Goal: Task Accomplishment & Management: Complete application form

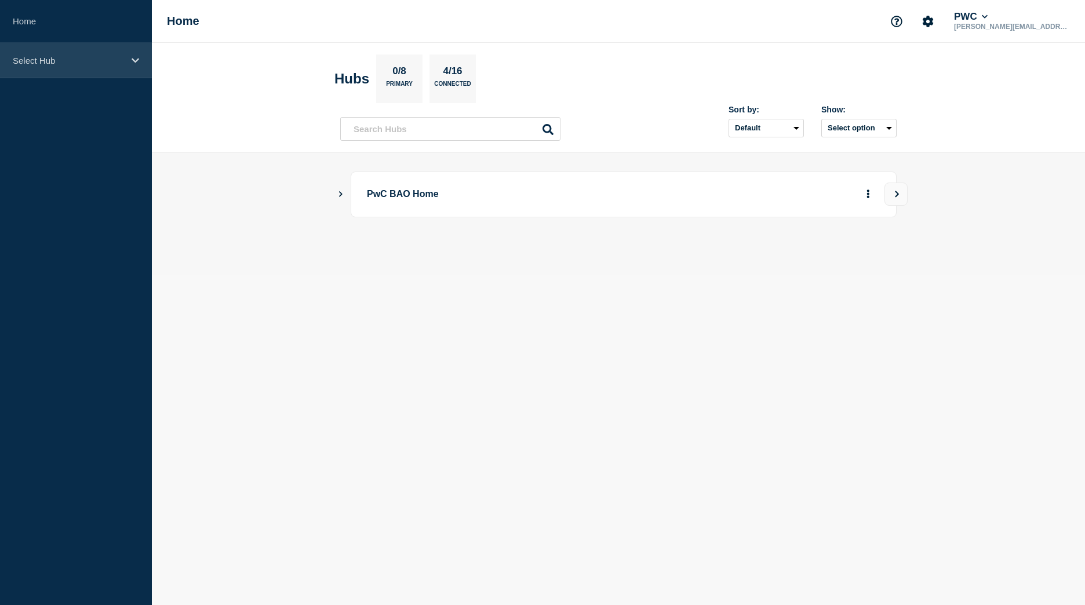
click at [136, 60] on icon at bounding box center [136, 60] width 8 height 9
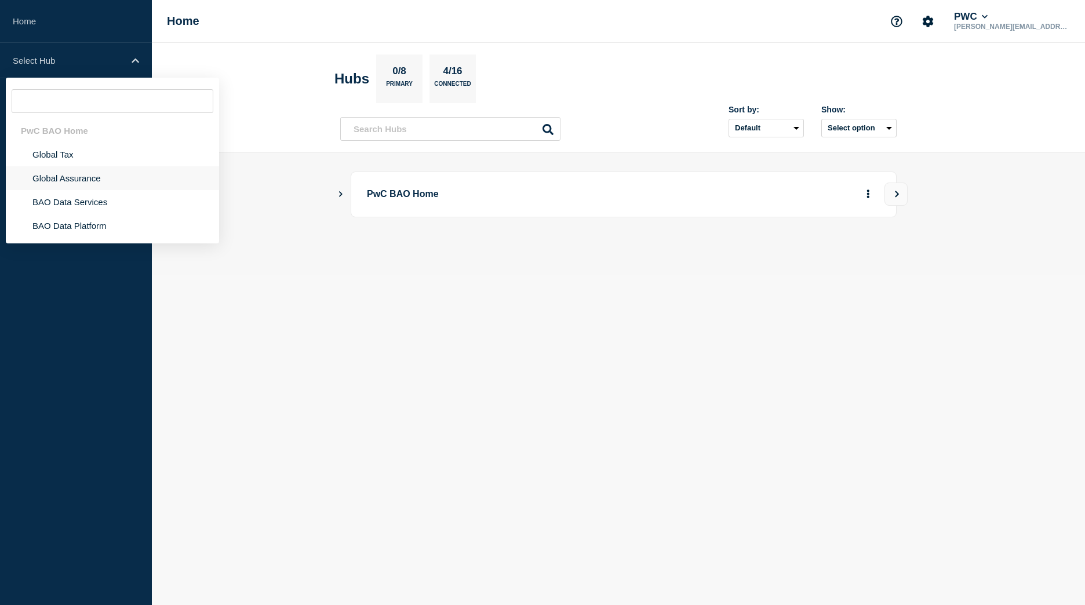
click at [55, 176] on li "Global Assurance" at bounding box center [112, 178] width 213 height 24
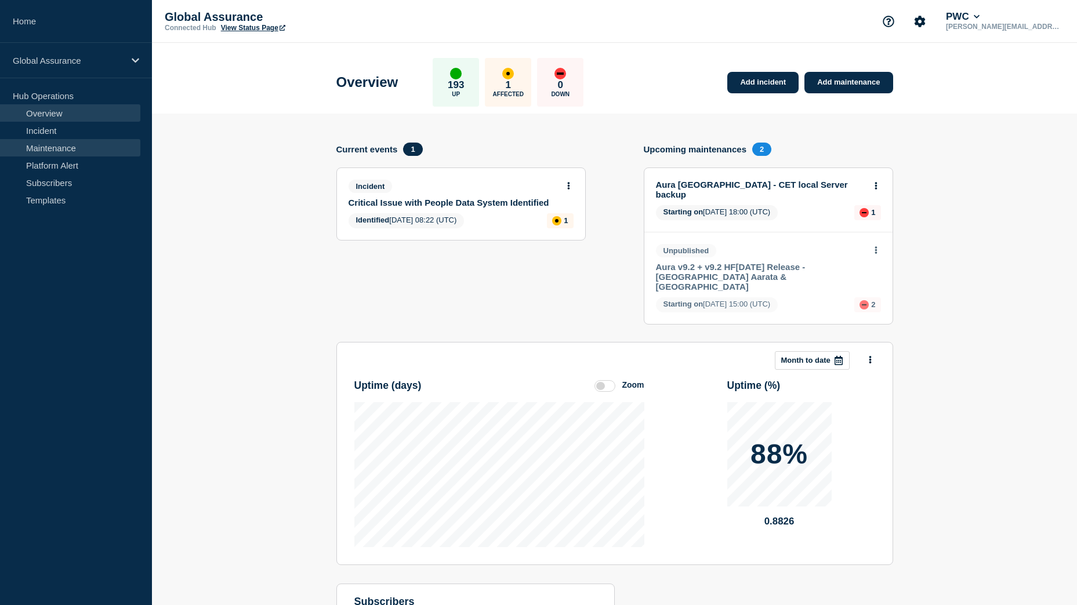
click at [50, 141] on link "Maintenance" at bounding box center [70, 147] width 140 height 17
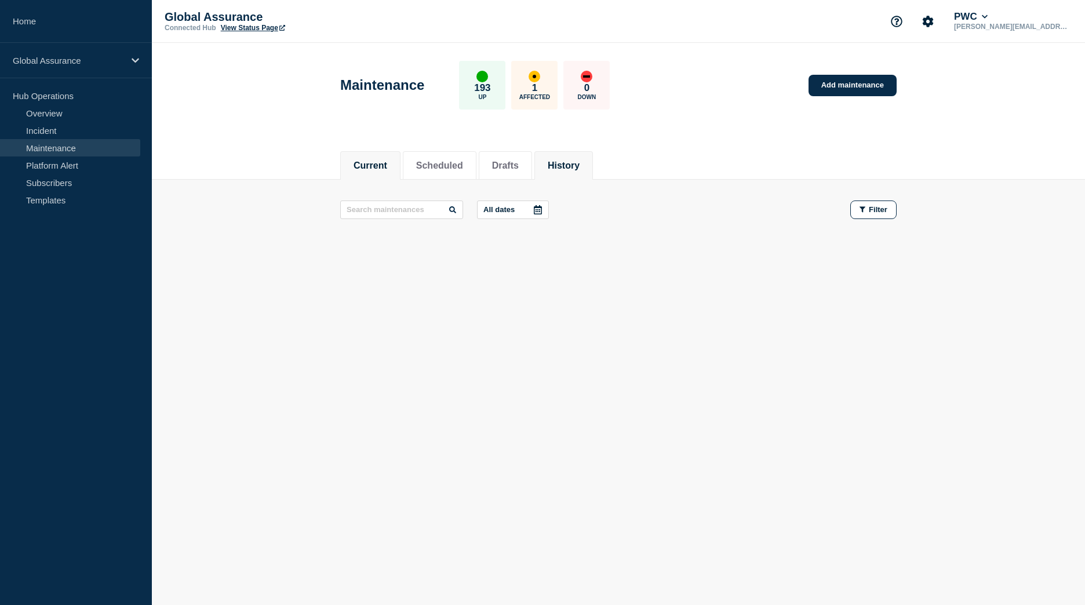
click at [580, 166] on button "History" at bounding box center [564, 166] width 32 height 10
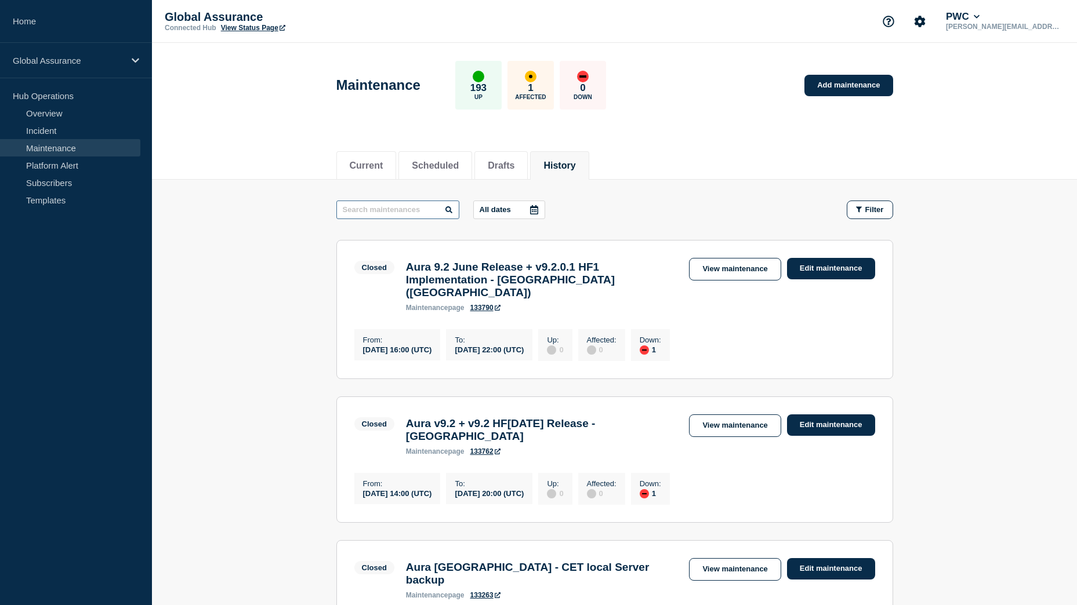
click at [408, 213] on input "text" at bounding box center [397, 210] width 123 height 19
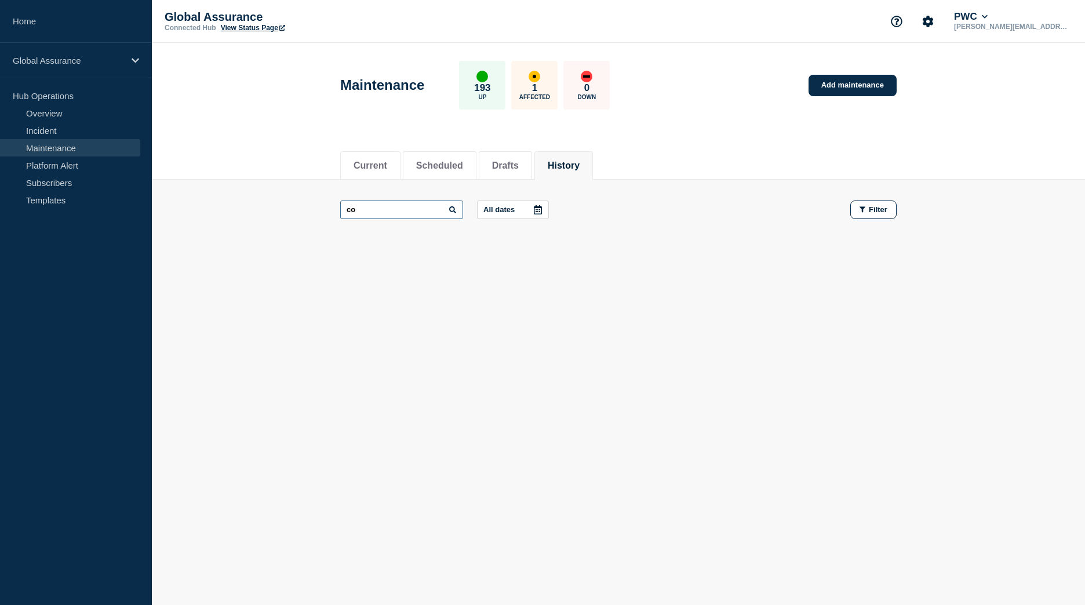
type input "c"
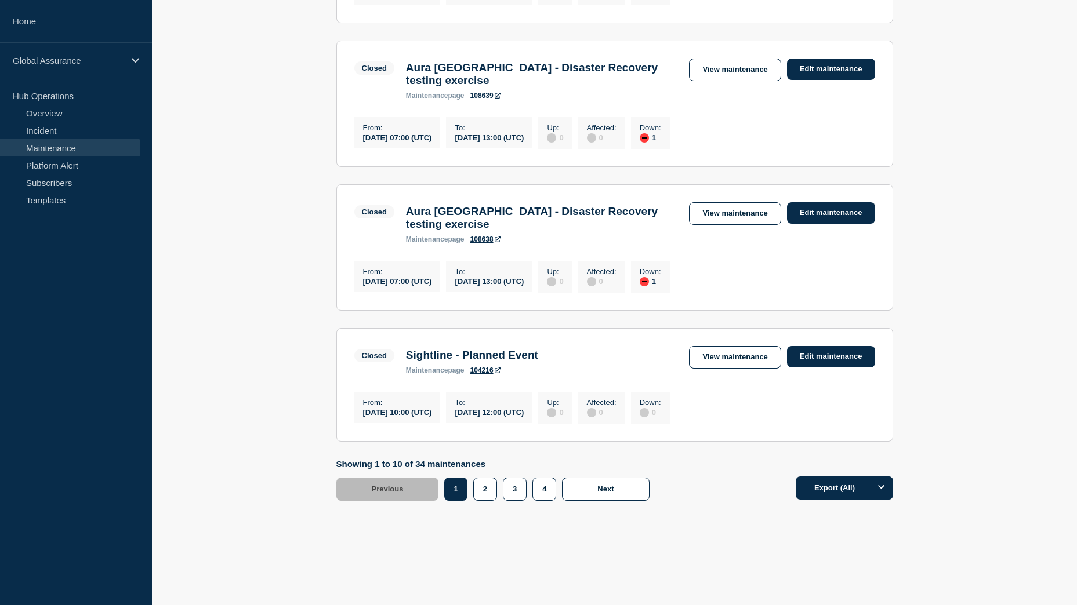
scroll to position [1241, 0]
click at [480, 500] on button "2" at bounding box center [485, 489] width 24 height 23
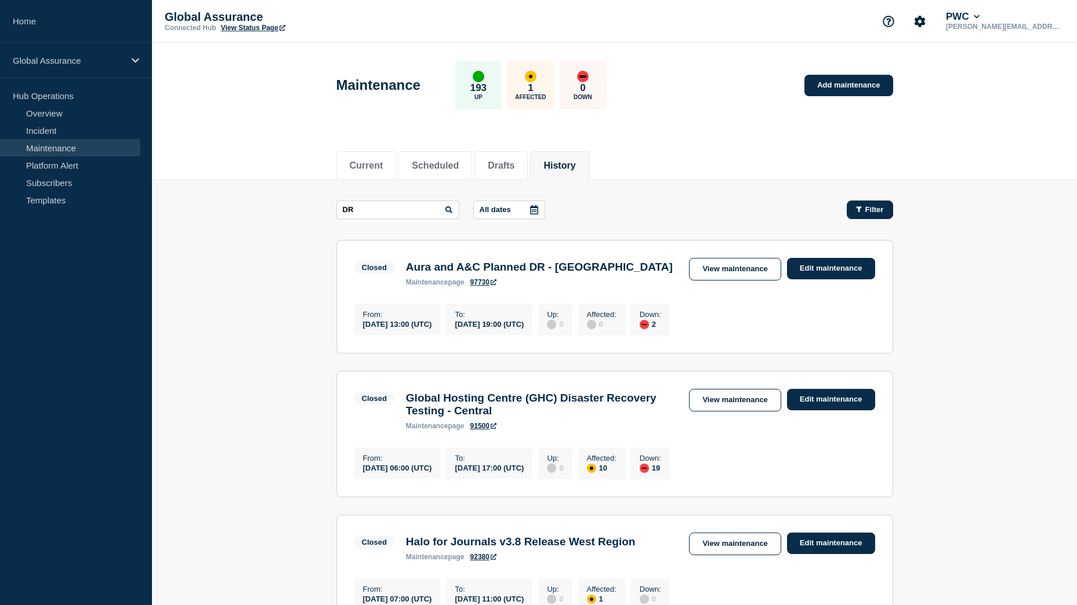
click at [875, 208] on span "Filter" at bounding box center [874, 209] width 19 height 9
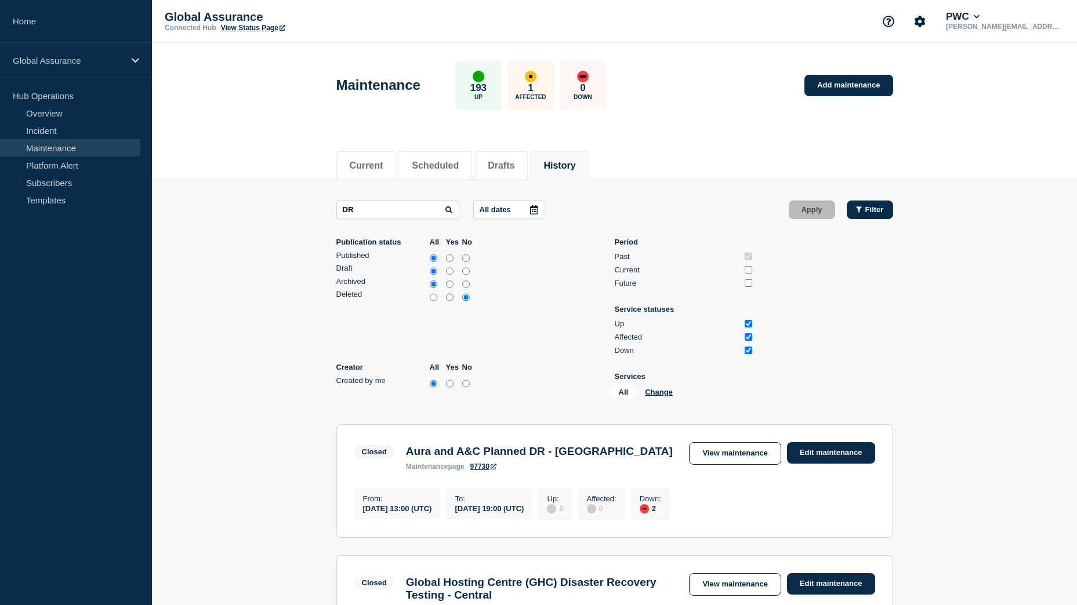
click at [879, 214] on button "Filter" at bounding box center [869, 210] width 46 height 19
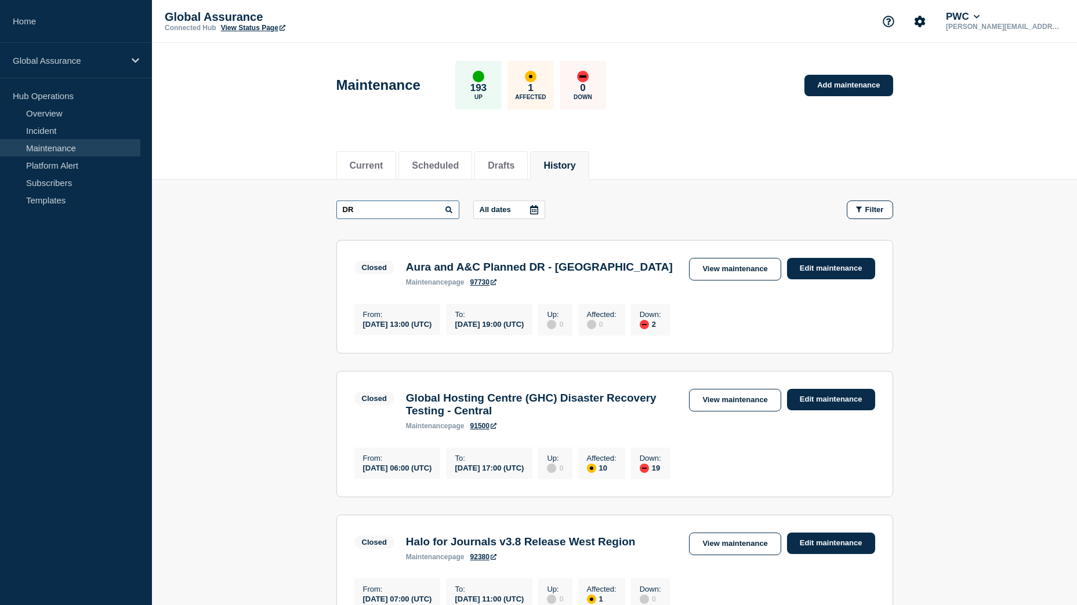
click at [376, 214] on input "DR" at bounding box center [397, 210] width 123 height 19
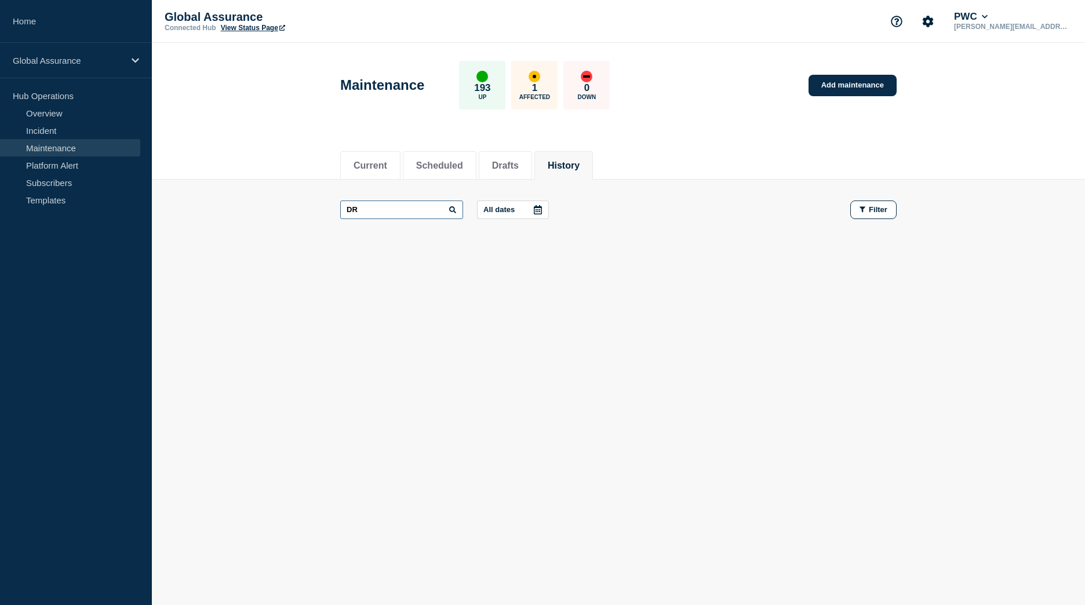
type input "D"
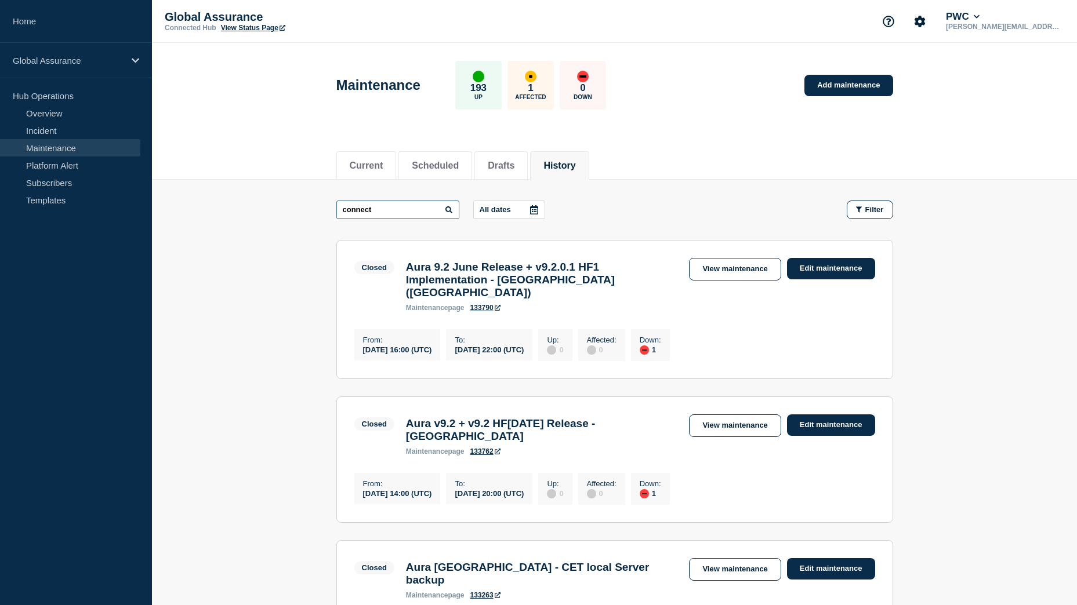
type input "connect"
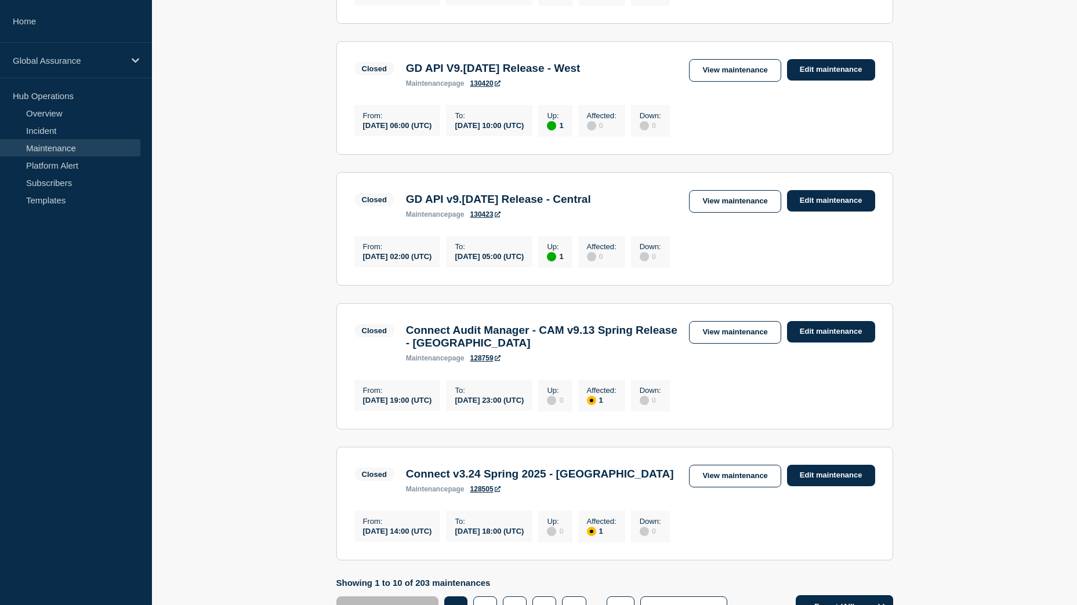
scroll to position [1194, 0]
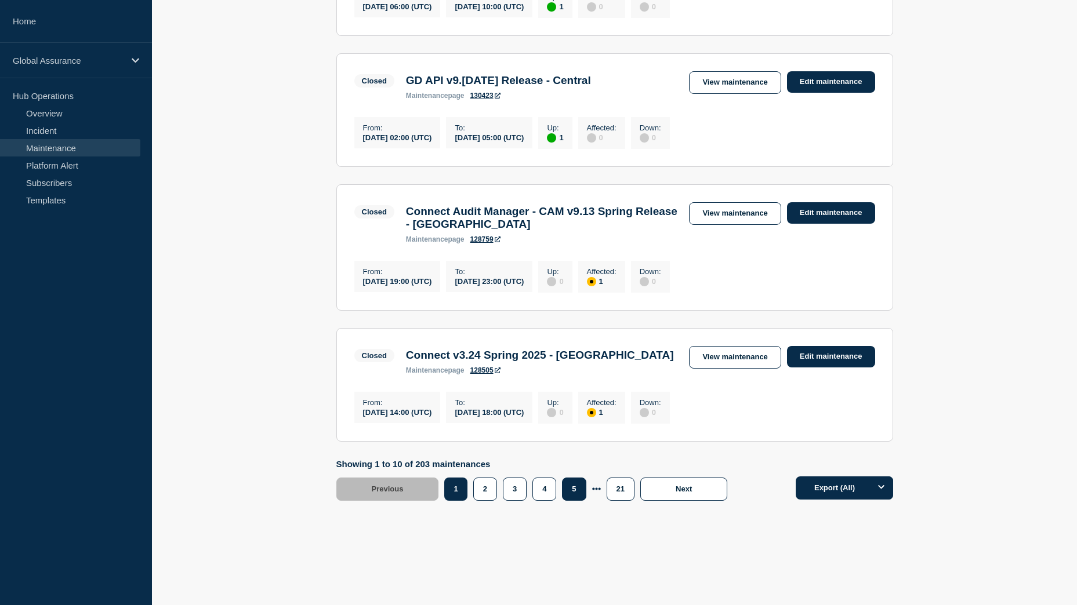
click at [573, 494] on button "5" at bounding box center [574, 489] width 24 height 23
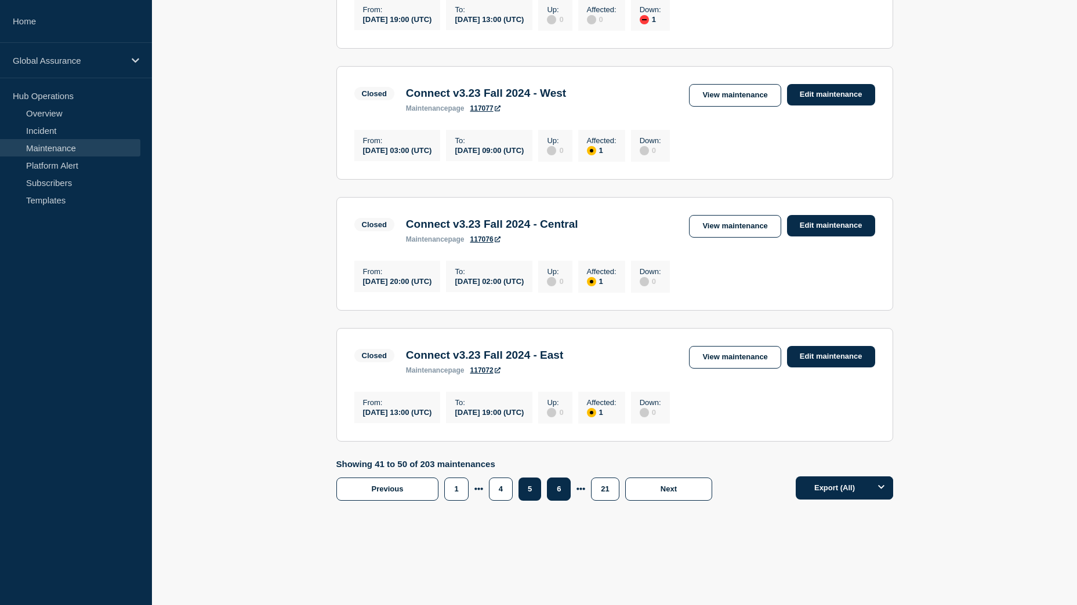
click at [558, 501] on button "6" at bounding box center [559, 489] width 24 height 23
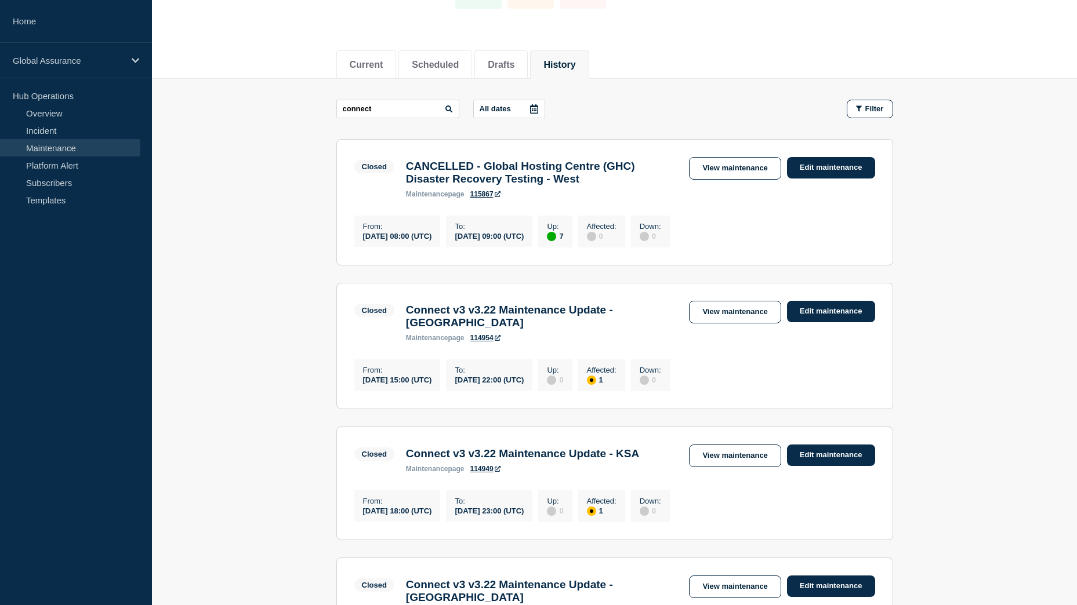
scroll to position [151, 0]
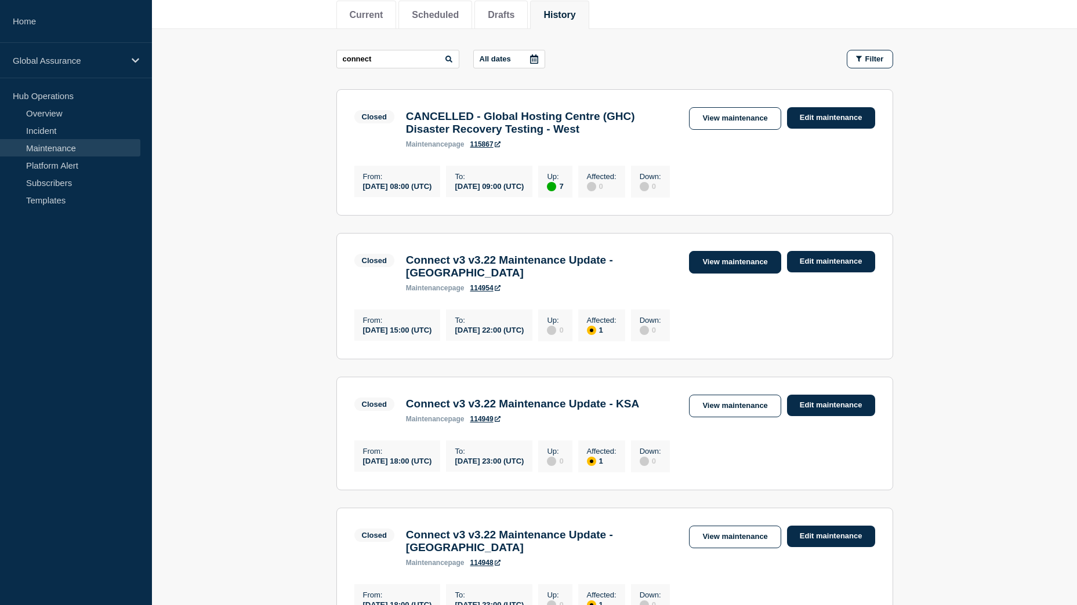
click at [723, 271] on link "View maintenance" at bounding box center [735, 262] width 92 height 23
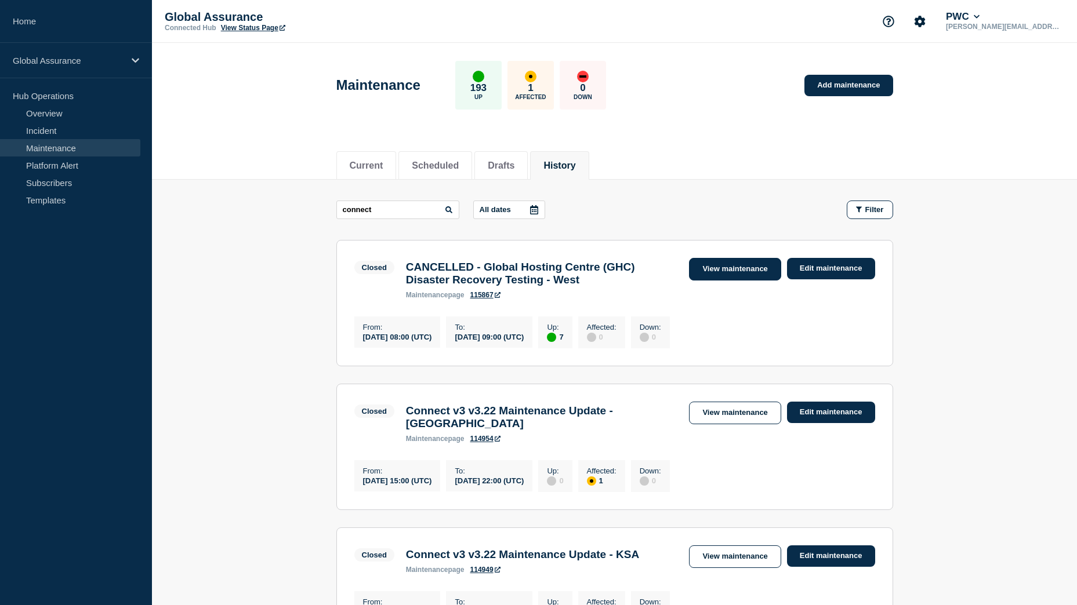
click at [733, 268] on link "View maintenance" at bounding box center [735, 269] width 92 height 23
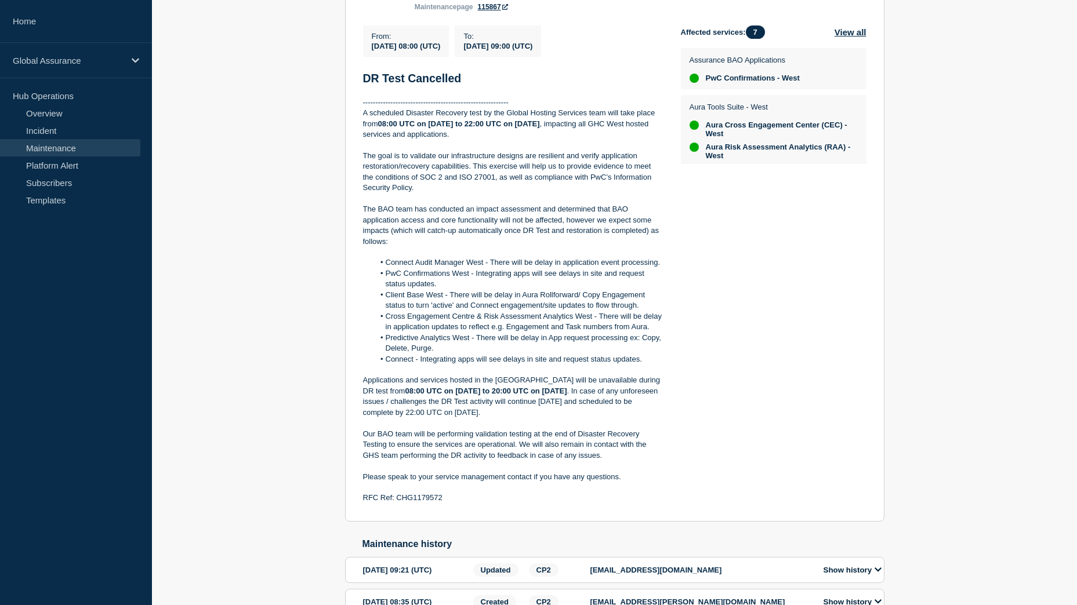
scroll to position [348, 0]
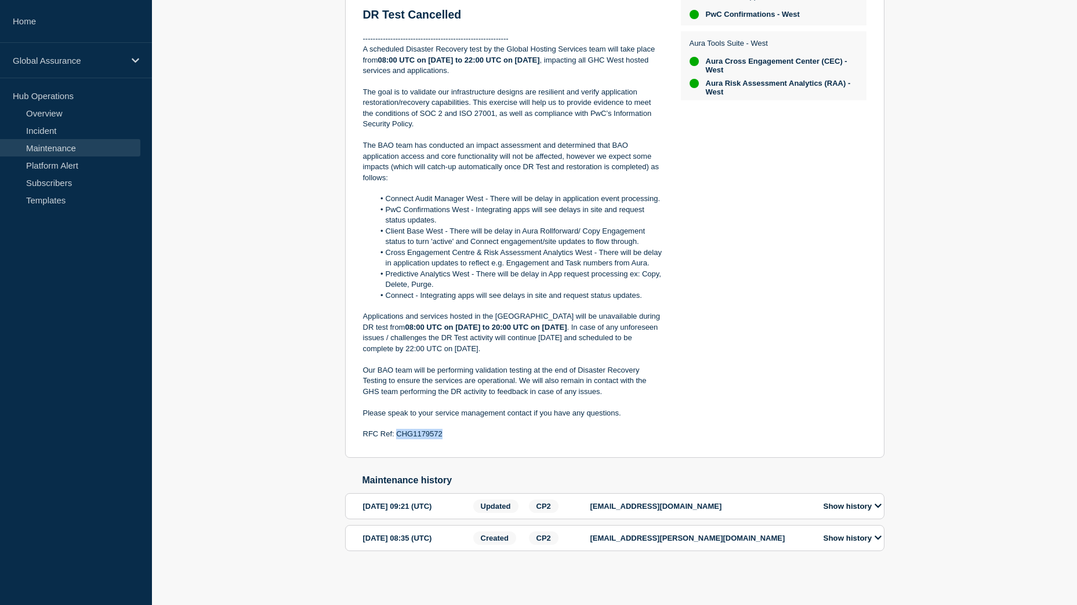
drag, startPoint x: 451, startPoint y: 441, endPoint x: 395, endPoint y: 442, distance: 55.7
click at [395, 439] on p "RFC Ref: CHG1179572" at bounding box center [512, 434] width 299 height 10
drag, startPoint x: 395, startPoint y: 442, endPoint x: 409, endPoint y: 439, distance: 13.6
copy p "CHG1179572"
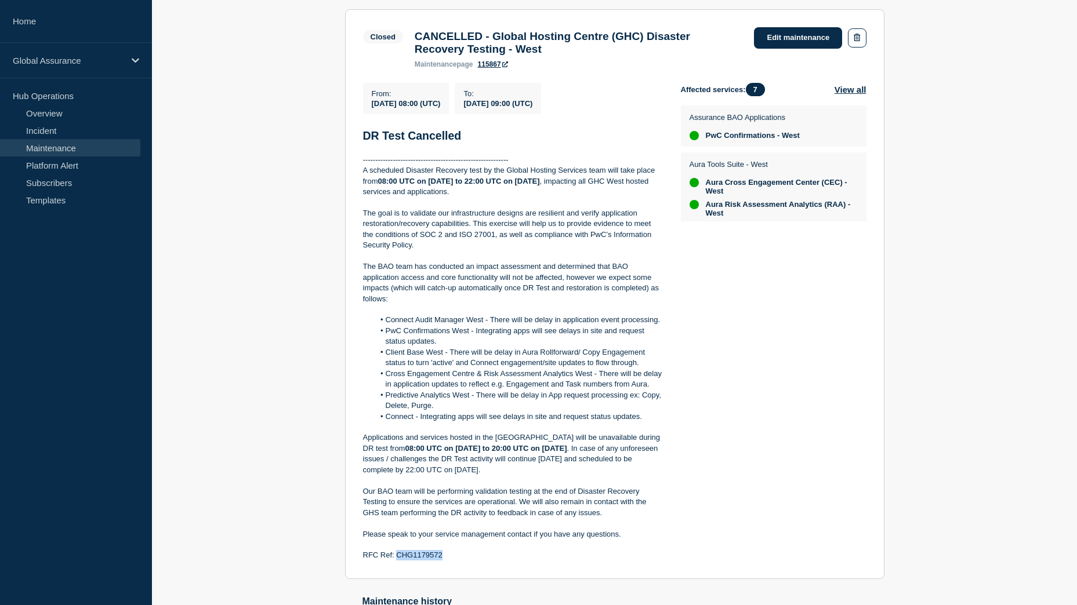
scroll to position [116, 0]
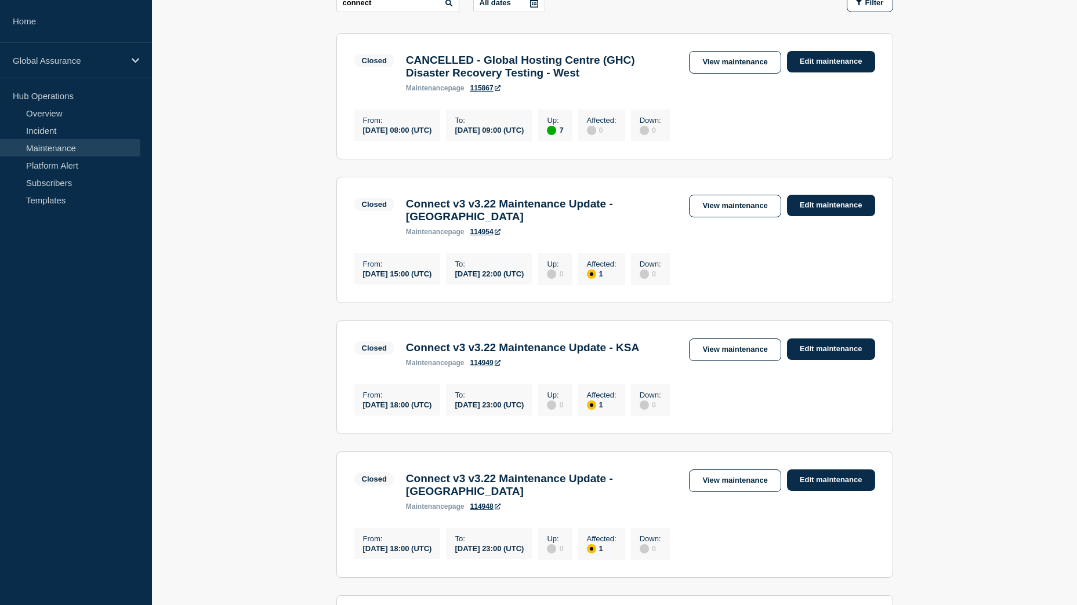
scroll to position [174, 0]
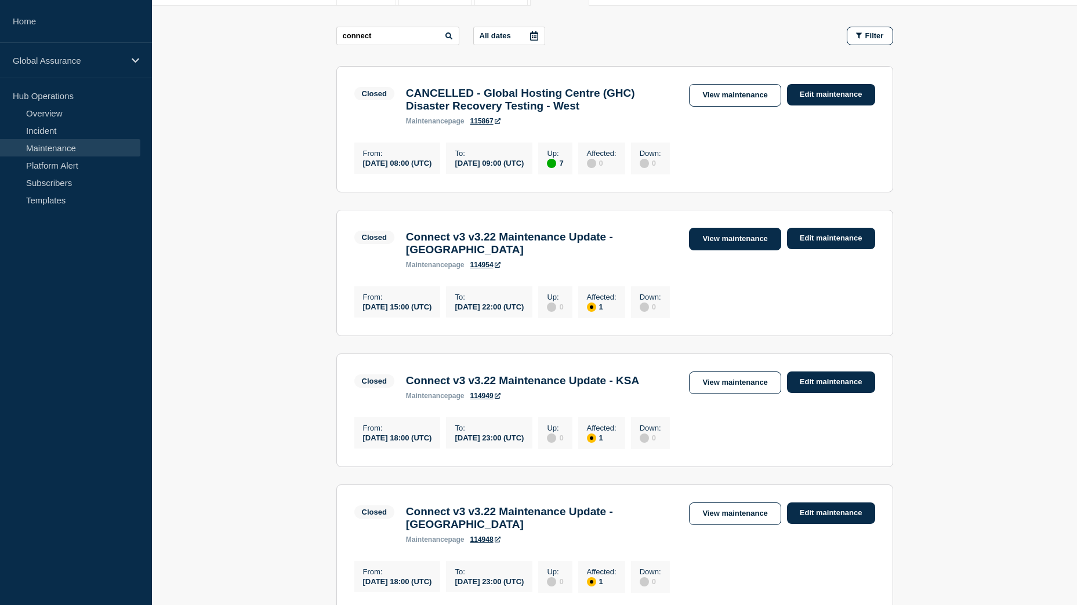
click at [745, 245] on link "View maintenance" at bounding box center [735, 239] width 92 height 23
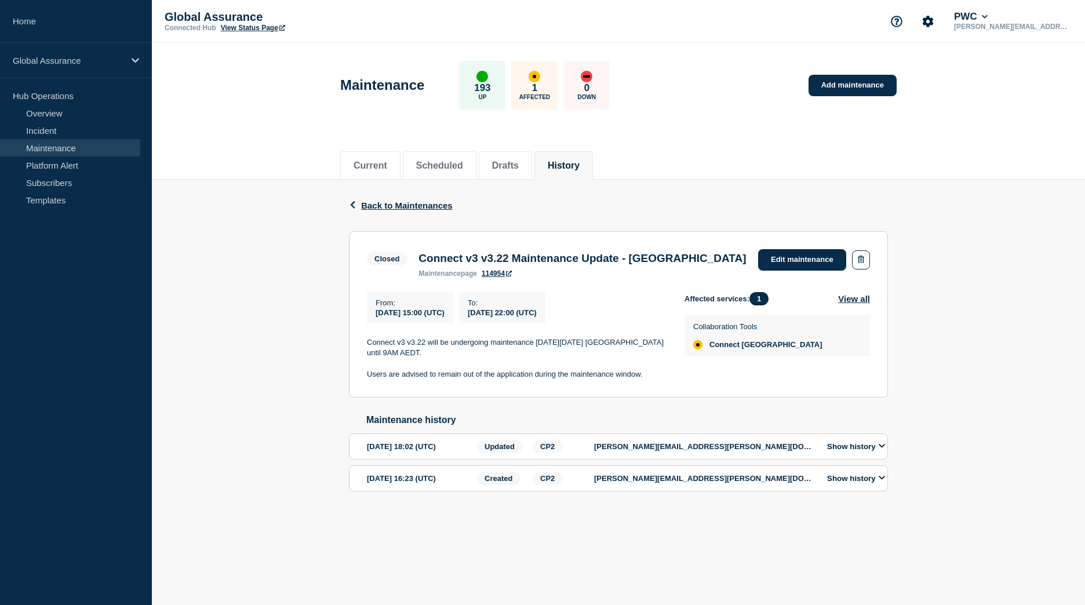
click at [868, 452] on button "Show history" at bounding box center [856, 447] width 65 height 10
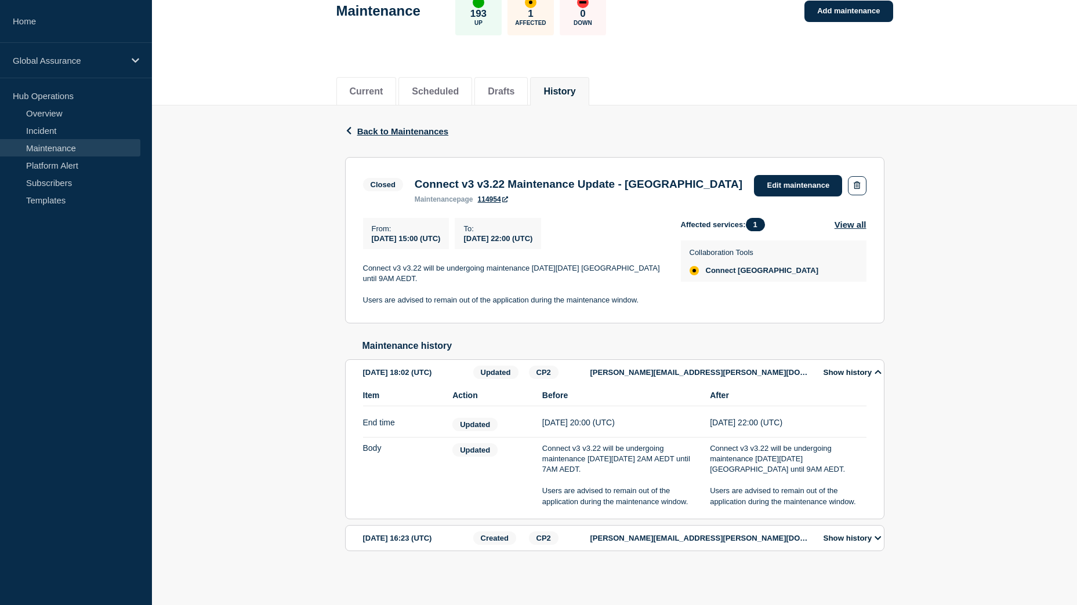
scroll to position [82, 0]
click at [872, 540] on button "Show history" at bounding box center [852, 538] width 65 height 10
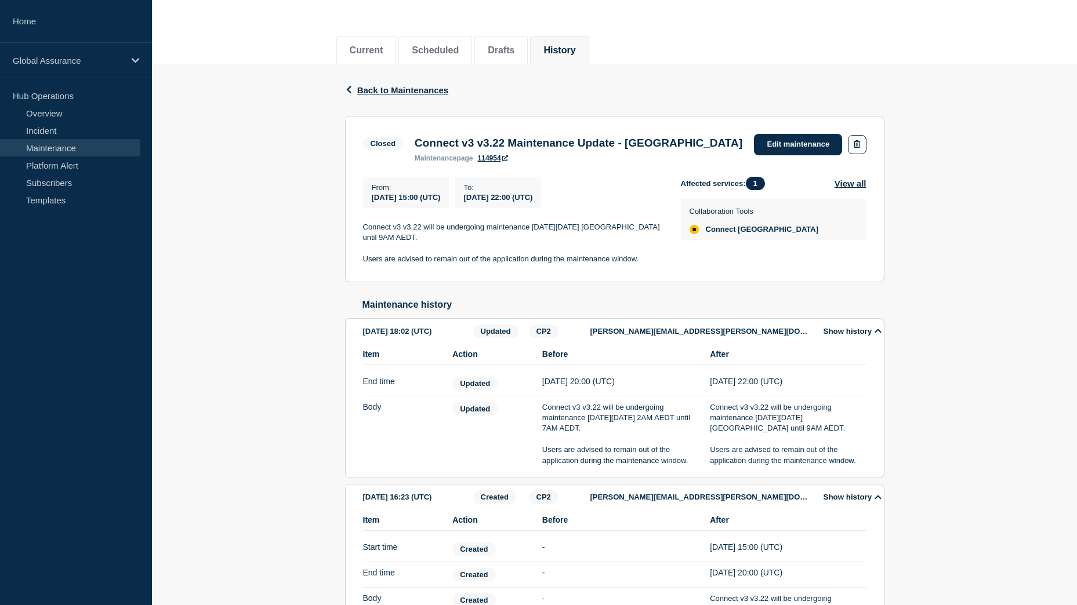
scroll to position [41, 0]
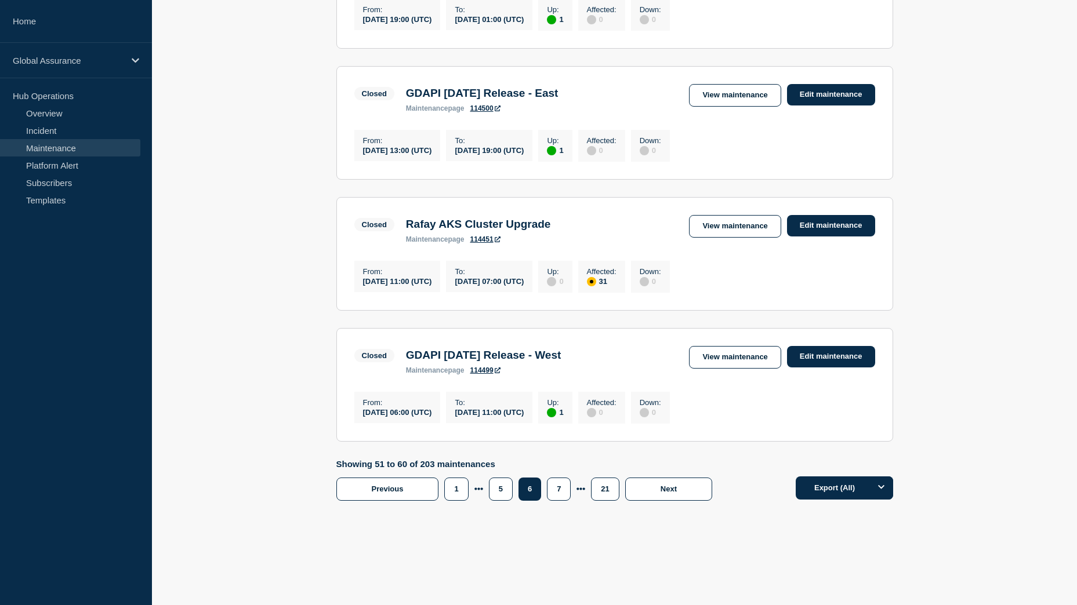
scroll to position [1210, 0]
click at [508, 494] on button "5" at bounding box center [501, 489] width 24 height 23
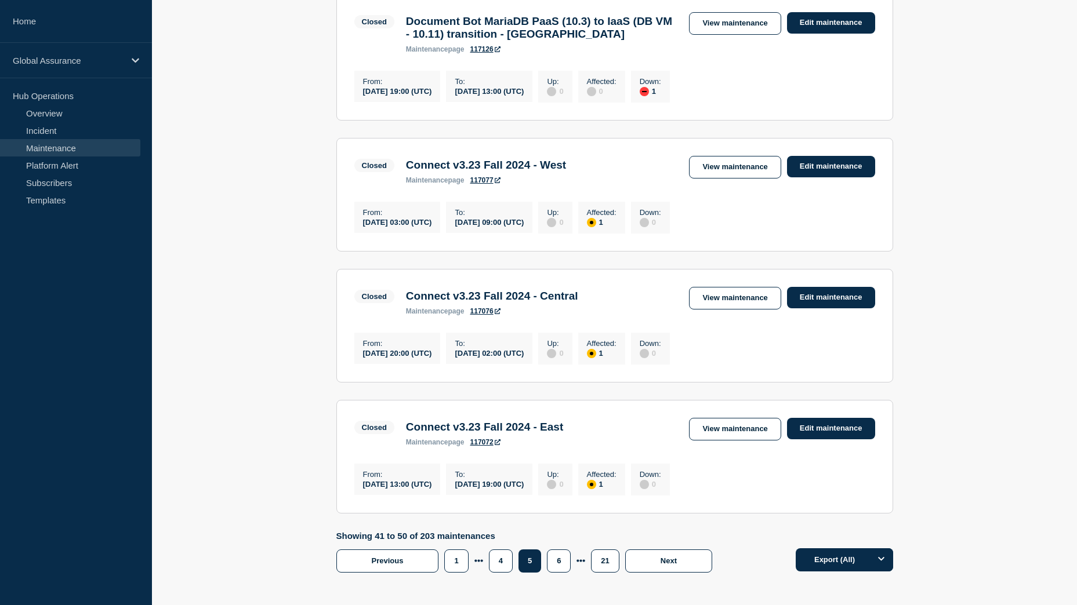
scroll to position [1210, 0]
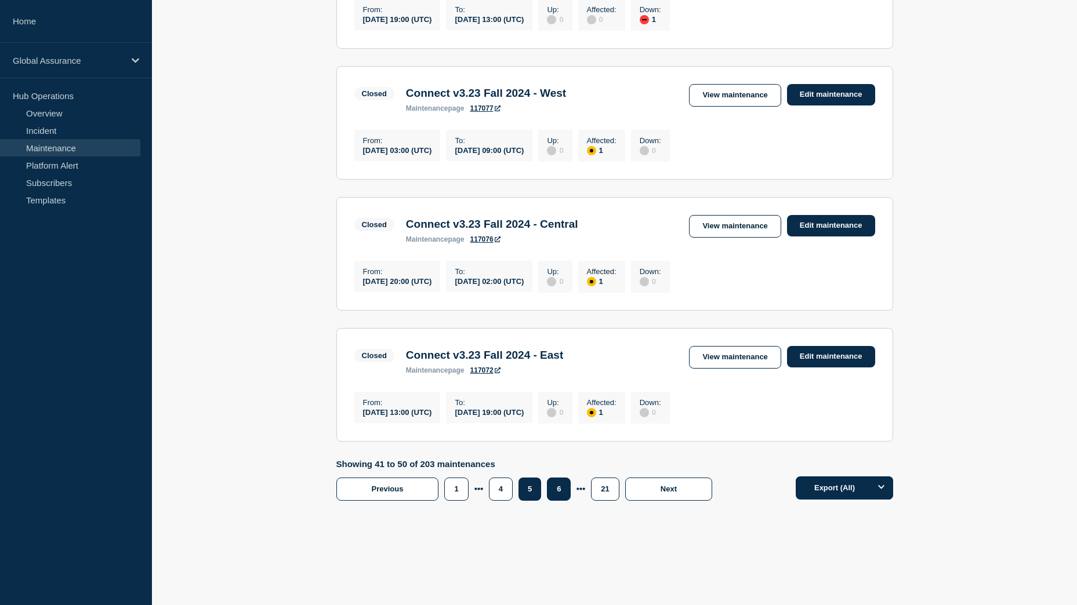
click at [556, 501] on button "6" at bounding box center [559, 489] width 24 height 23
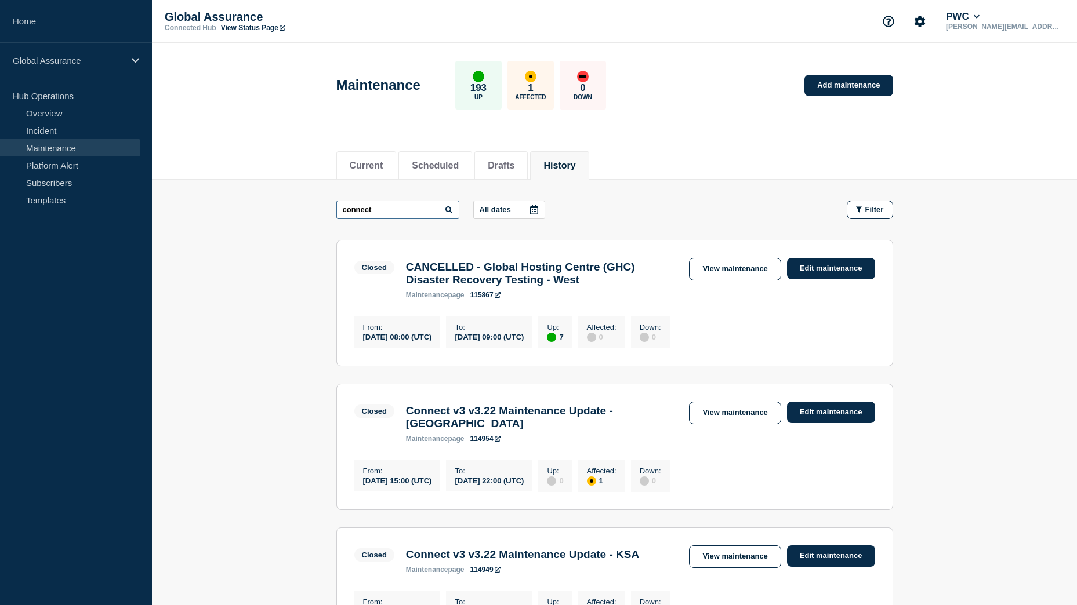
click at [391, 210] on input "connect" at bounding box center [397, 210] width 123 height 19
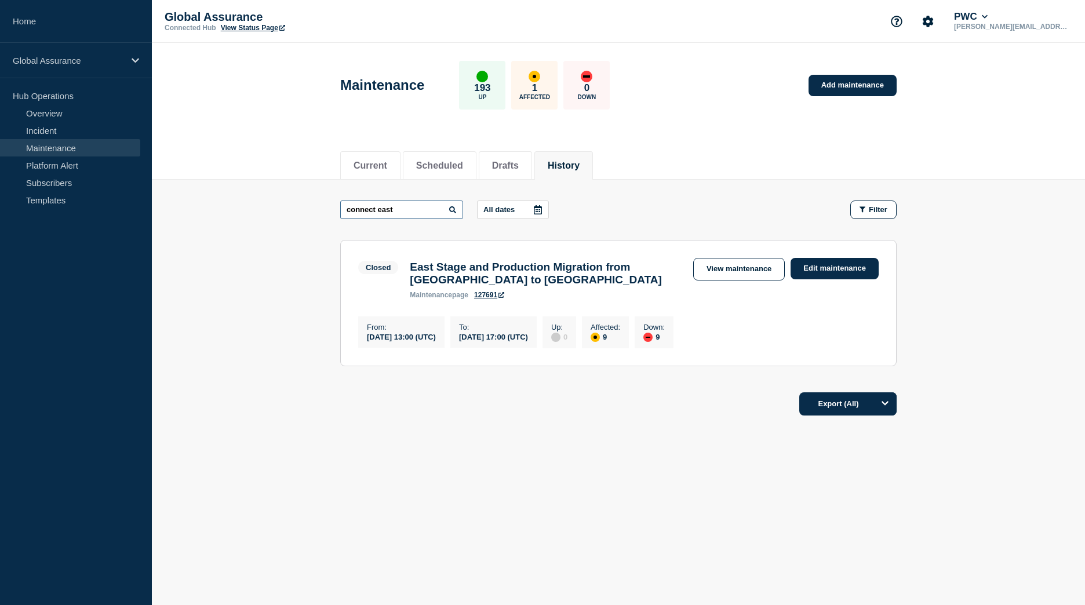
drag, startPoint x: 397, startPoint y: 213, endPoint x: 449, endPoint y: 215, distance: 52.8
click at [449, 215] on input "connect east" at bounding box center [401, 210] width 123 height 19
type input "connect"
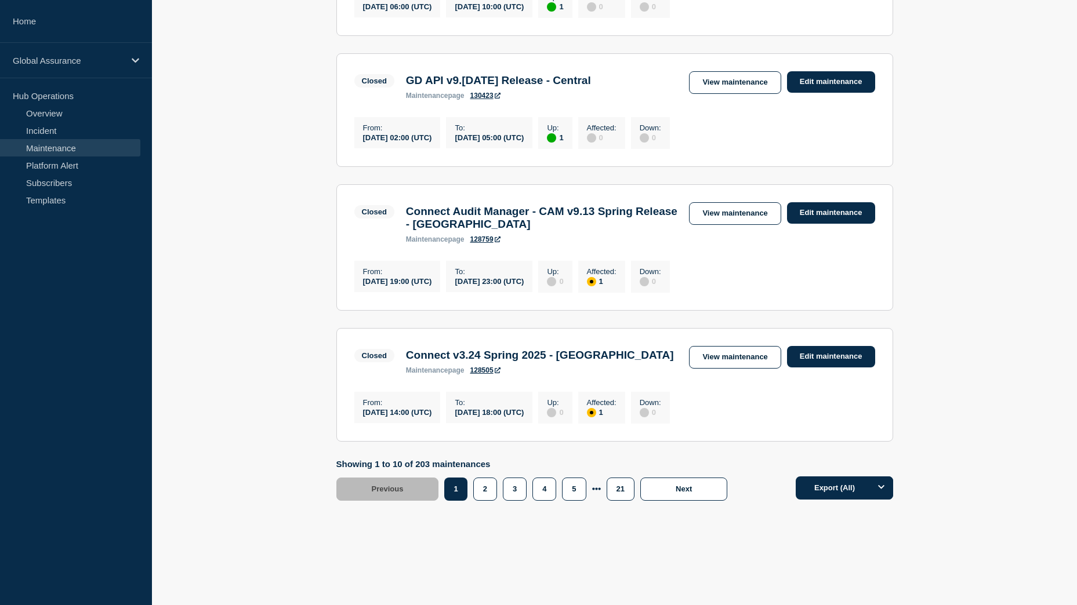
scroll to position [1194, 0]
click at [486, 491] on button "2" at bounding box center [485, 489] width 24 height 23
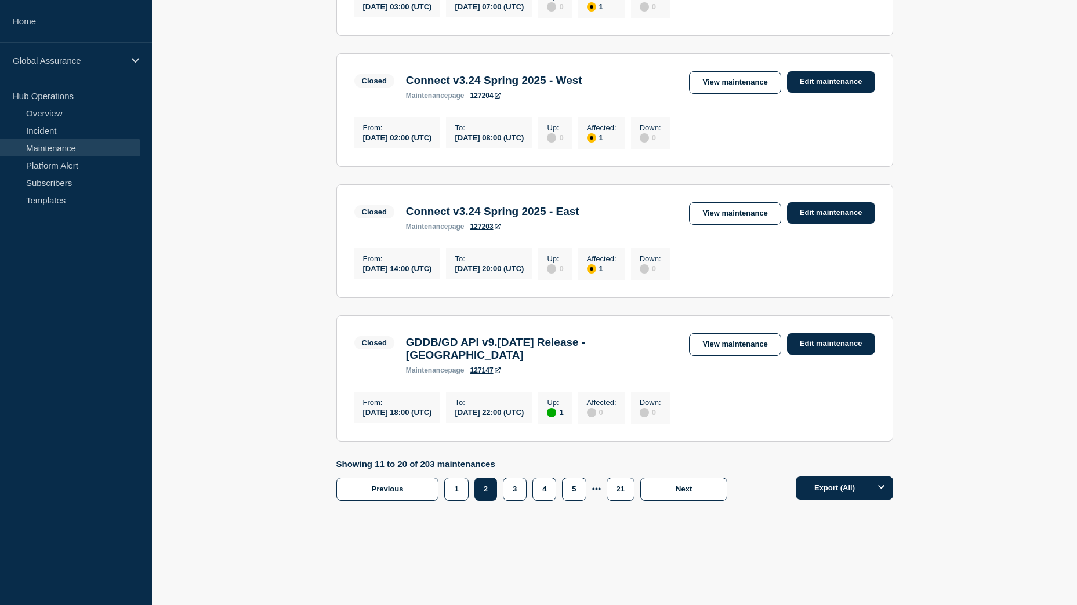
scroll to position [1136, 0]
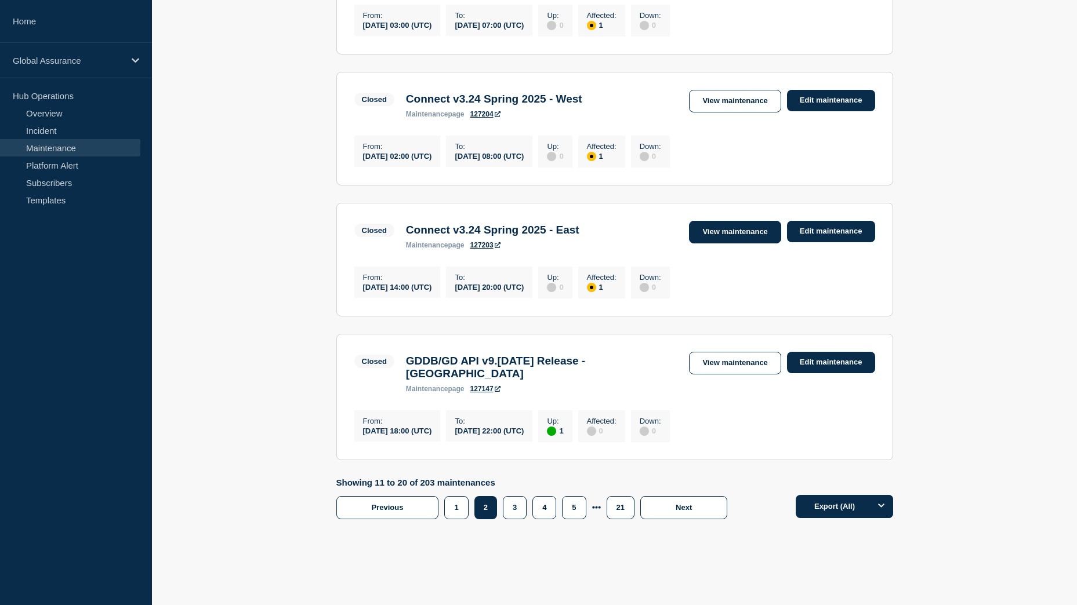
click at [724, 243] on link "View maintenance" at bounding box center [735, 232] width 92 height 23
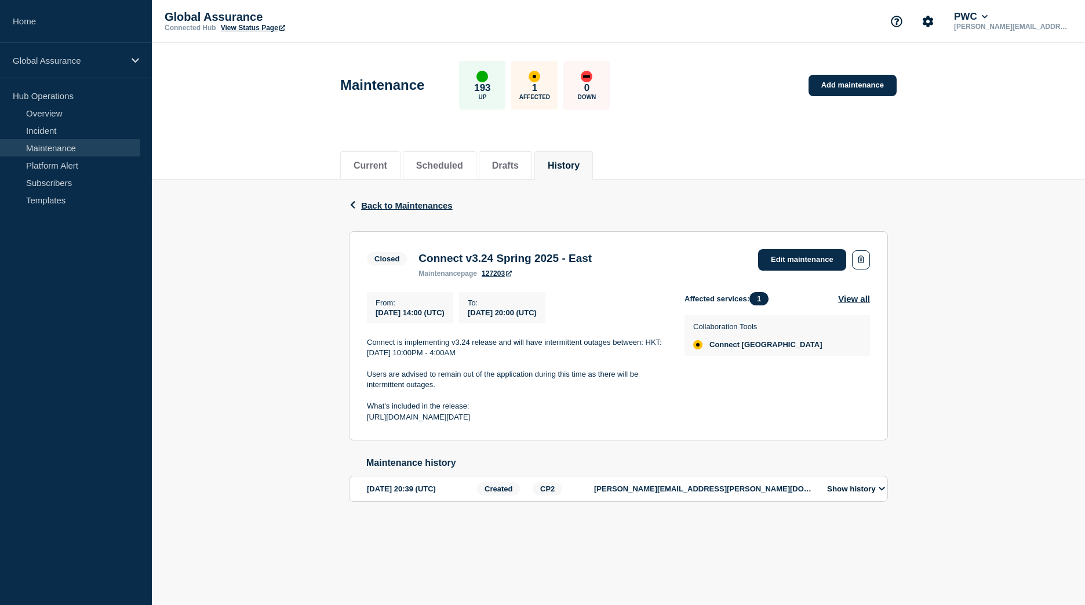
drag, startPoint x: 501, startPoint y: 347, endPoint x: 654, endPoint y: 356, distance: 152.7
click at [654, 356] on p "Connect is implementing v3.24 release and will have intermittent outages betwee…" at bounding box center [516, 347] width 299 height 21
copy p "nd will have intermittent outages between: HKT: Thursday, May 8, 2025, 10:00PM …"
click at [471, 399] on p at bounding box center [516, 396] width 299 height 10
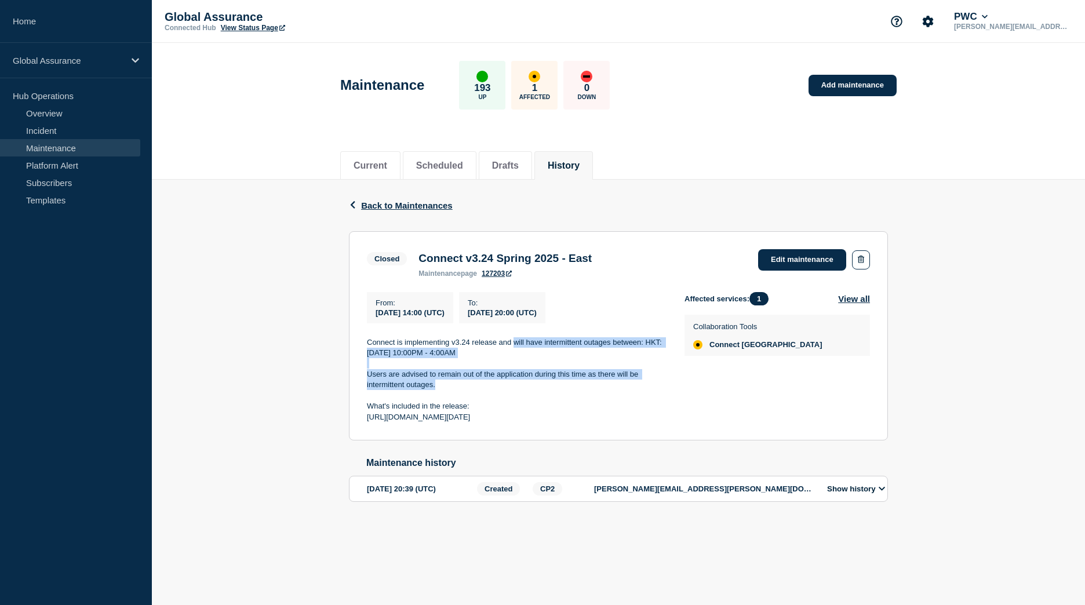
drag, startPoint x: 440, startPoint y: 394, endPoint x: 514, endPoint y: 346, distance: 87.6
click at [514, 346] on div "Connect is implementing v3.24 release and will have intermittent outages betwee…" at bounding box center [516, 380] width 299 height 86
copy div "will have intermittent outages between: HKT: Thursday, May 8, 2025, 10:00PM - 4…"
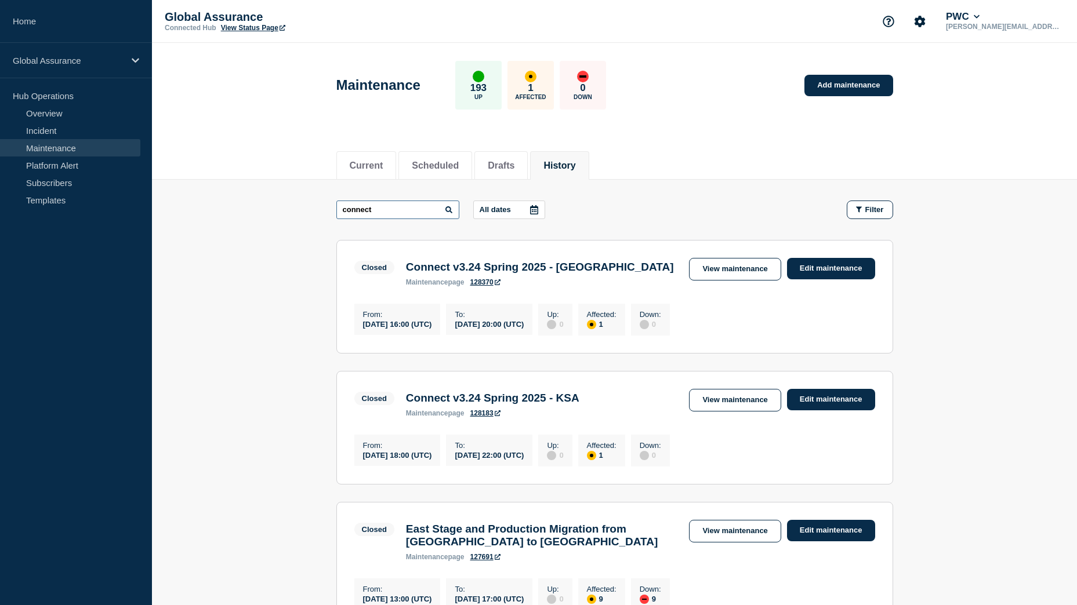
click at [377, 214] on input "connect" at bounding box center [397, 210] width 123 height 19
type input "connect disaster"
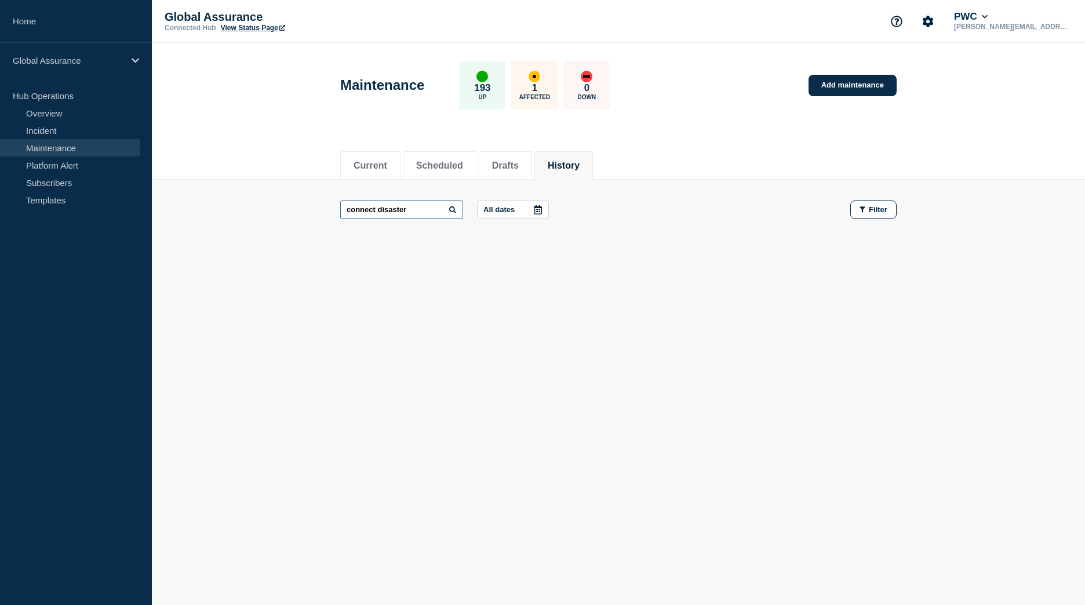
drag, startPoint x: 438, startPoint y: 206, endPoint x: 326, endPoint y: 208, distance: 111.9
click at [326, 208] on main "connect disaster All dates Filter" at bounding box center [618, 210] width 933 height 60
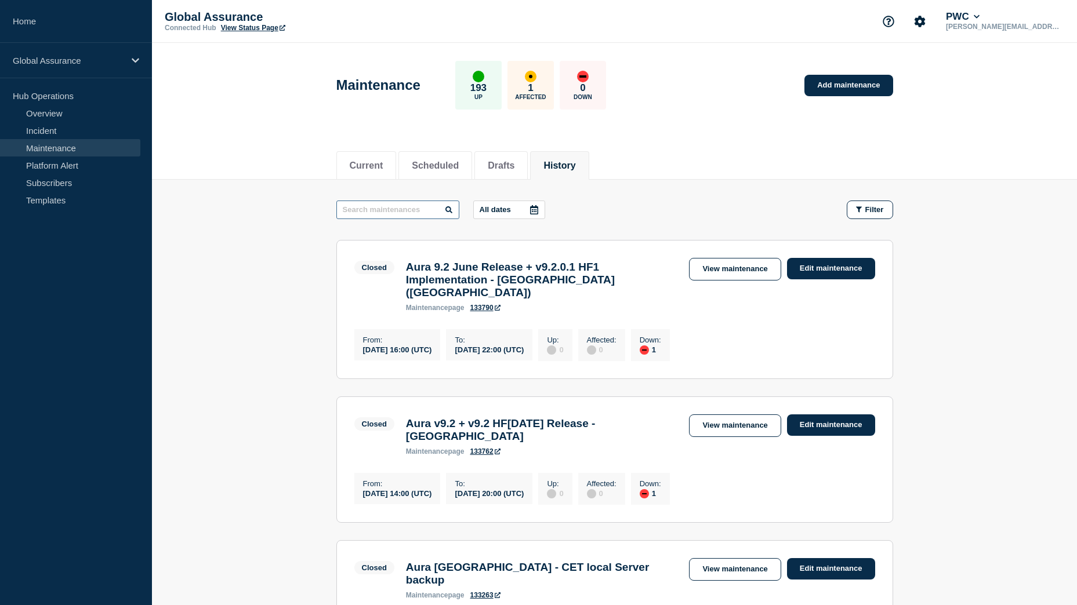
click at [431, 208] on input "text" at bounding box center [397, 210] width 123 height 19
type input "Connect"
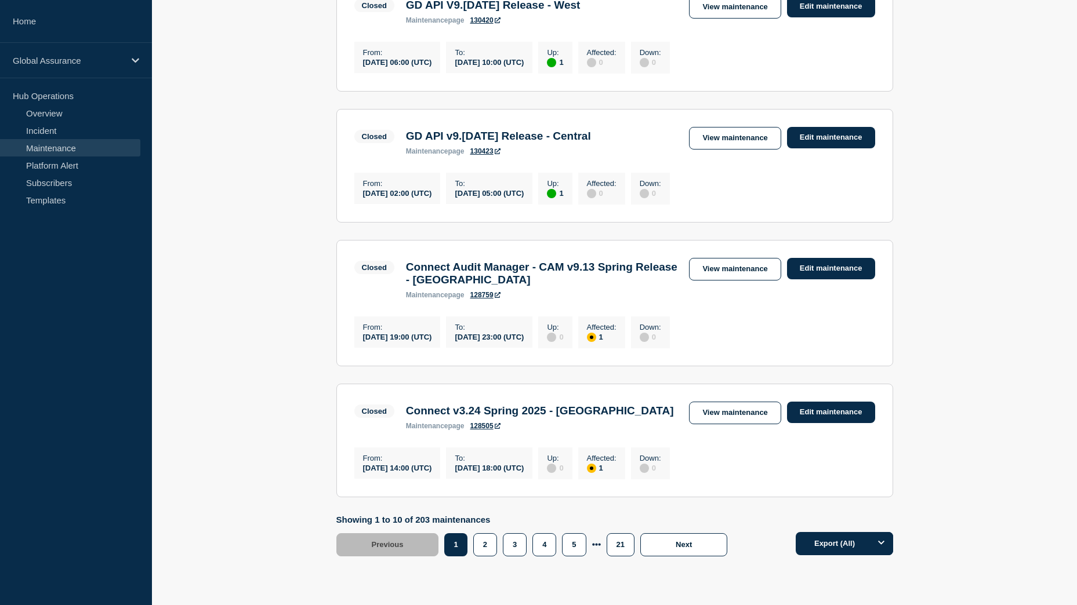
scroll to position [1159, 0]
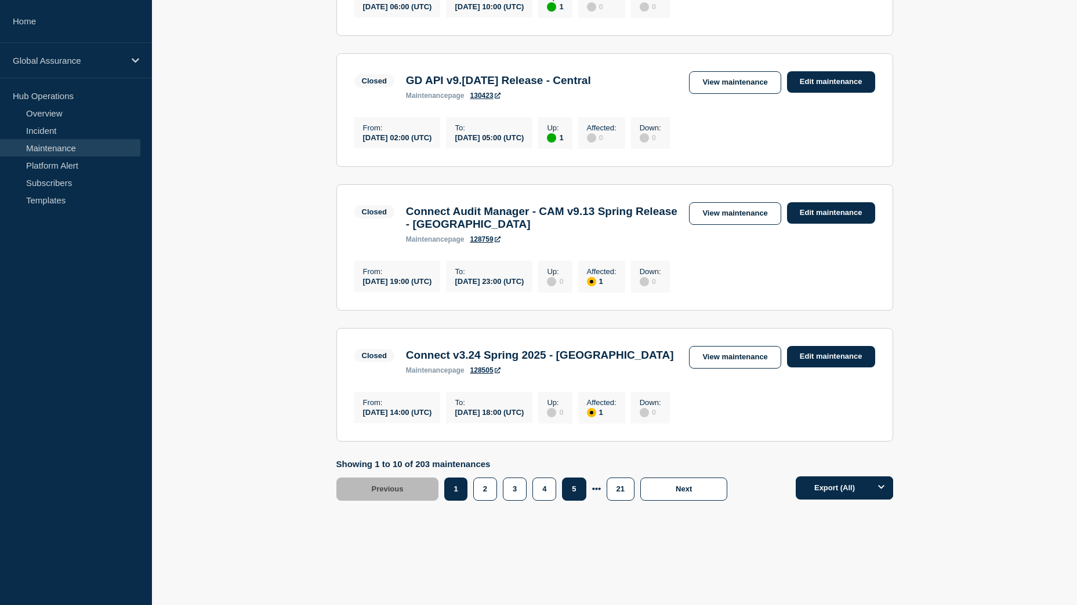
click at [582, 501] on button "5" at bounding box center [574, 489] width 24 height 23
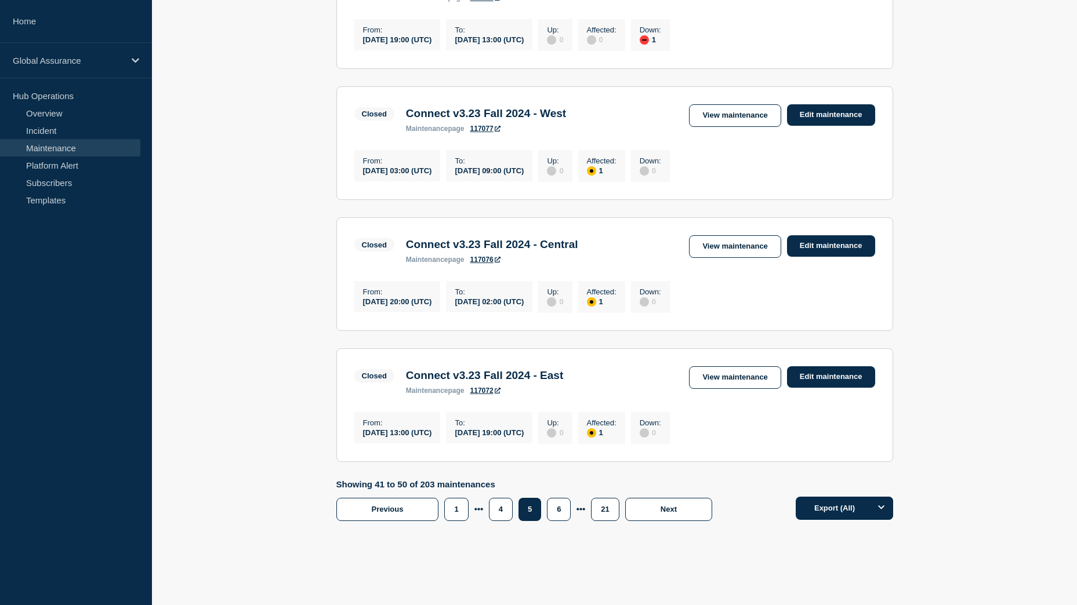
scroll to position [1241, 0]
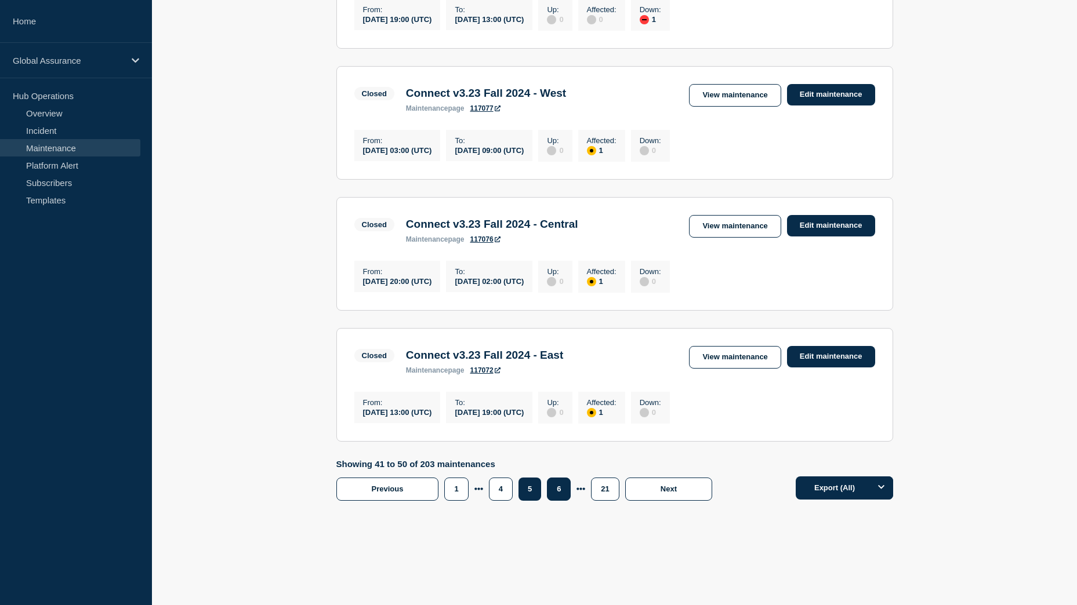
click at [559, 494] on button "6" at bounding box center [559, 489] width 24 height 23
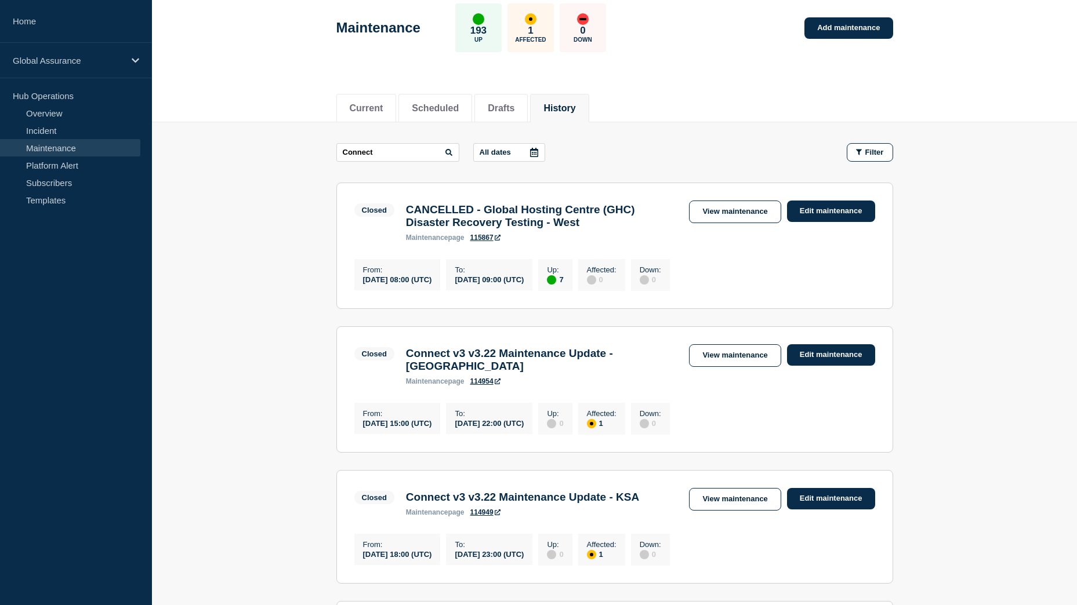
scroll to position [50, 0]
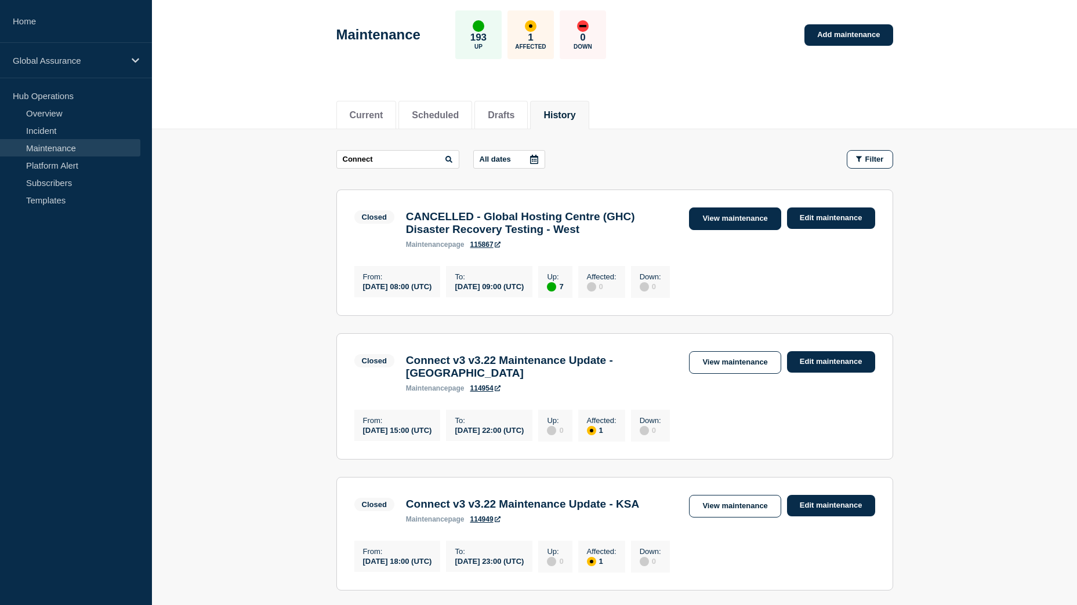
click at [752, 227] on link "View maintenance" at bounding box center [735, 219] width 92 height 23
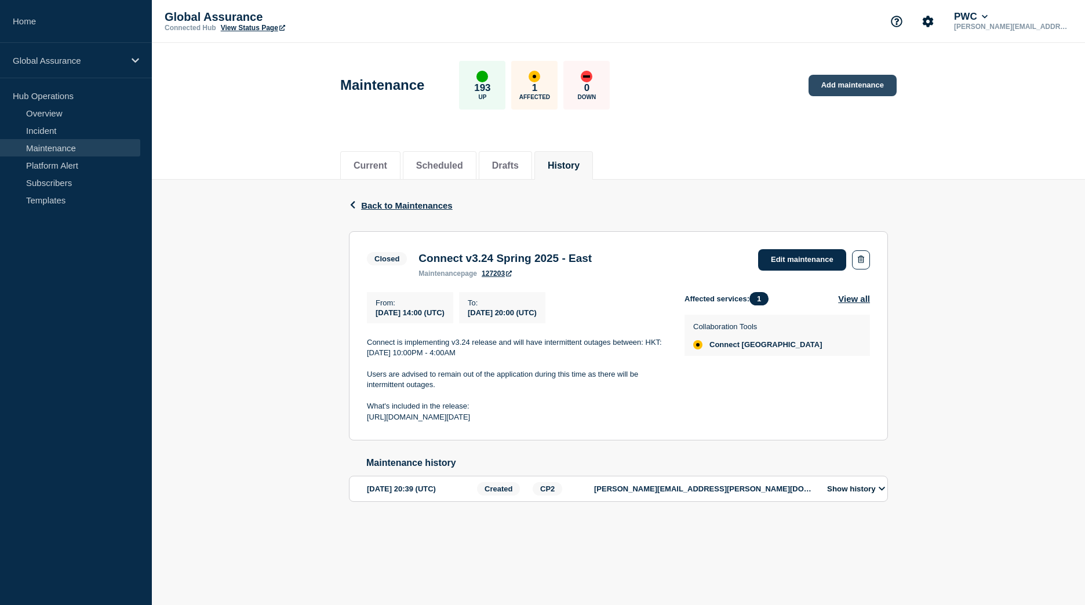
click at [832, 88] on link "Add maintenance" at bounding box center [853, 85] width 88 height 21
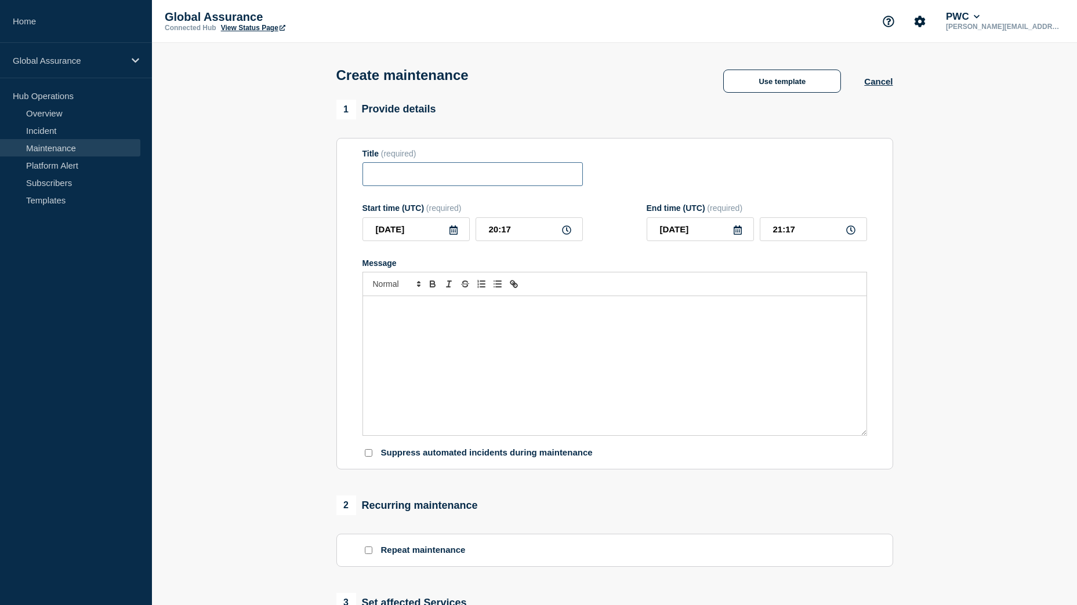
click at [474, 177] on input "Title" at bounding box center [472, 174] width 220 height 24
click at [530, 347] on div "Message" at bounding box center [614, 365] width 503 height 139
click at [444, 181] on input "Connect DR Test - East" at bounding box center [472, 174] width 220 height 24
click at [498, 180] on input "Connect DR Testing - East" at bounding box center [472, 174] width 220 height 24
click at [431, 178] on input "Connect DR Testing - East" at bounding box center [472, 174] width 220 height 24
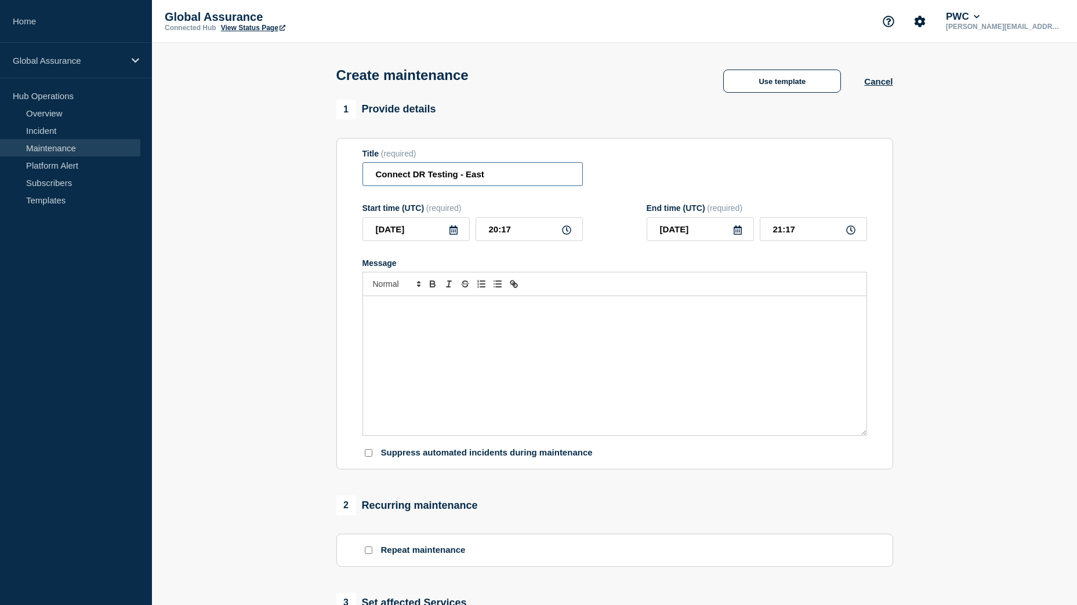
click at [427, 179] on input "Connect DR Testing - East" at bounding box center [472, 174] width 220 height 24
click at [510, 173] on input "Connect DR Testing - East" at bounding box center [472, 174] width 220 height 24
type input "Connect DR Testing - East"
drag, startPoint x: 496, startPoint y: 234, endPoint x: 487, endPoint y: 234, distance: 9.3
click at [487, 234] on input "20:17" at bounding box center [528, 229] width 107 height 24
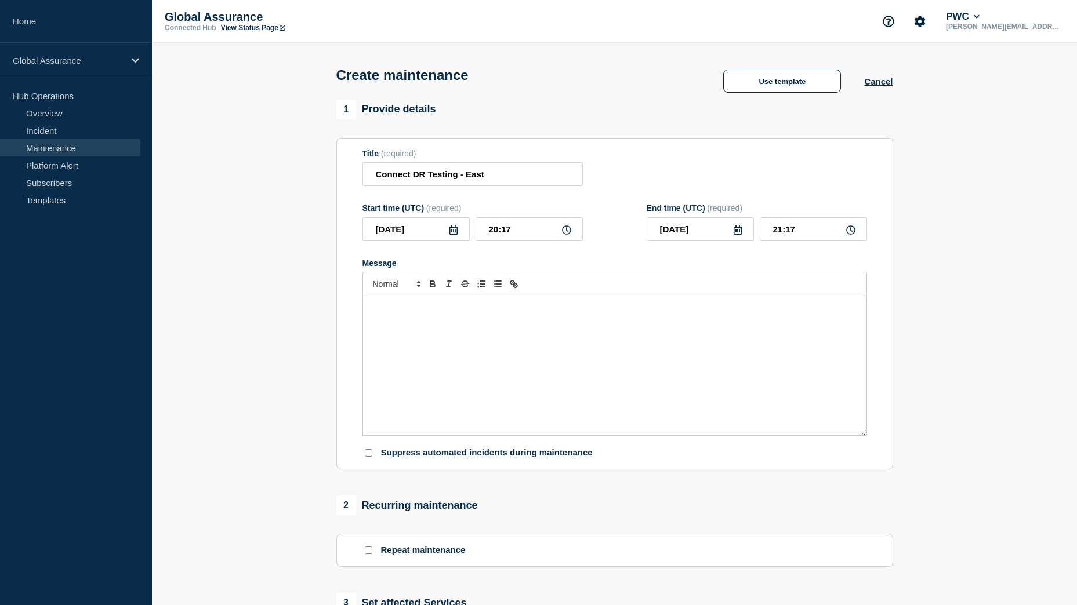
click at [454, 234] on icon at bounding box center [453, 230] width 9 height 9
click at [468, 303] on div "5" at bounding box center [475, 301] width 16 height 16
type input "[DATE]"
drag, startPoint x: 497, startPoint y: 231, endPoint x: 489, endPoint y: 232, distance: 8.2
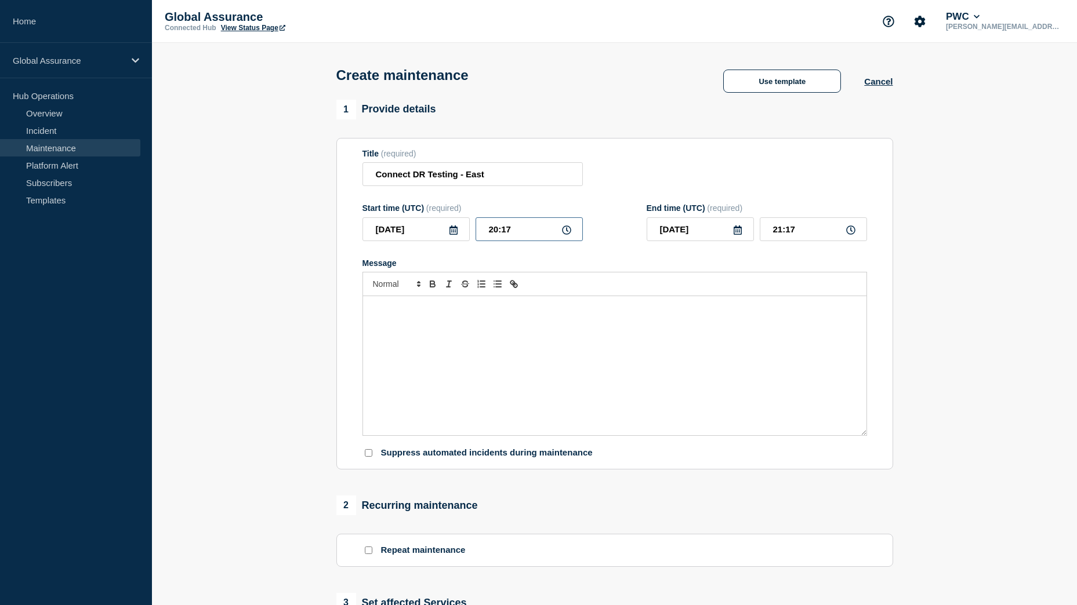
click at [489, 232] on input "20:17" at bounding box center [528, 229] width 107 height 24
type input "16:17"
type input "17:17"
type input "16:07"
type input "17:07"
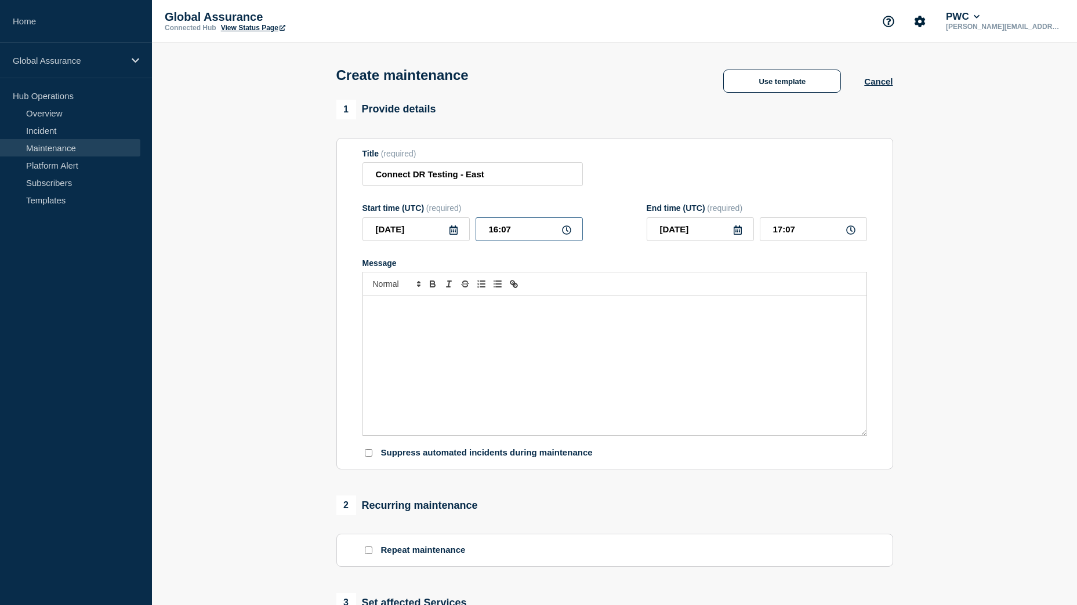
type input "16:00"
click at [777, 235] on input "17:00" at bounding box center [812, 229] width 107 height 24
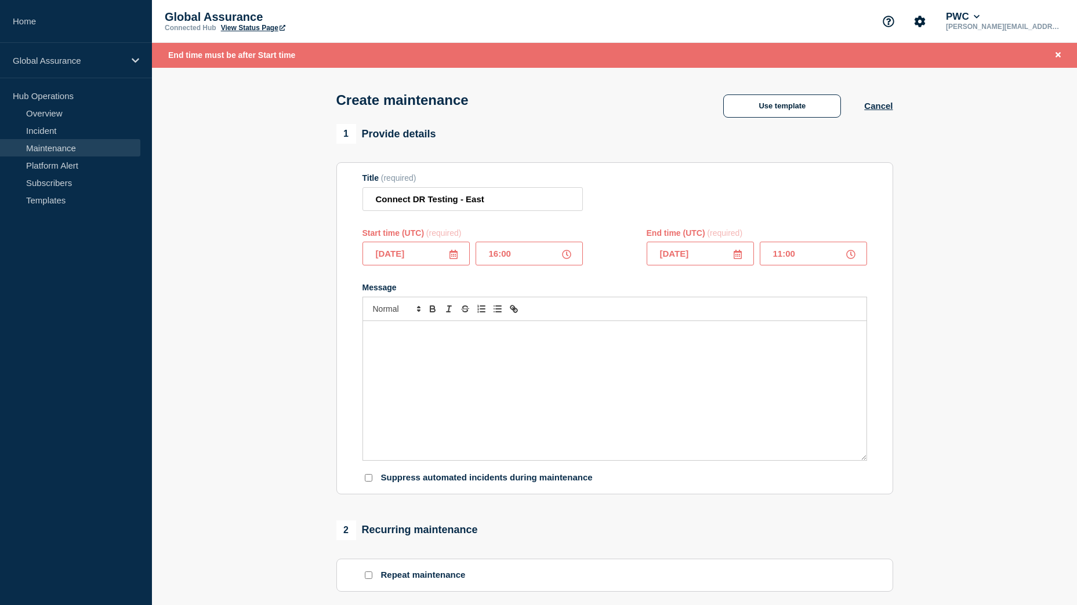
click at [780, 256] on input "11:00" at bounding box center [812, 254] width 107 height 24
type input "18:00"
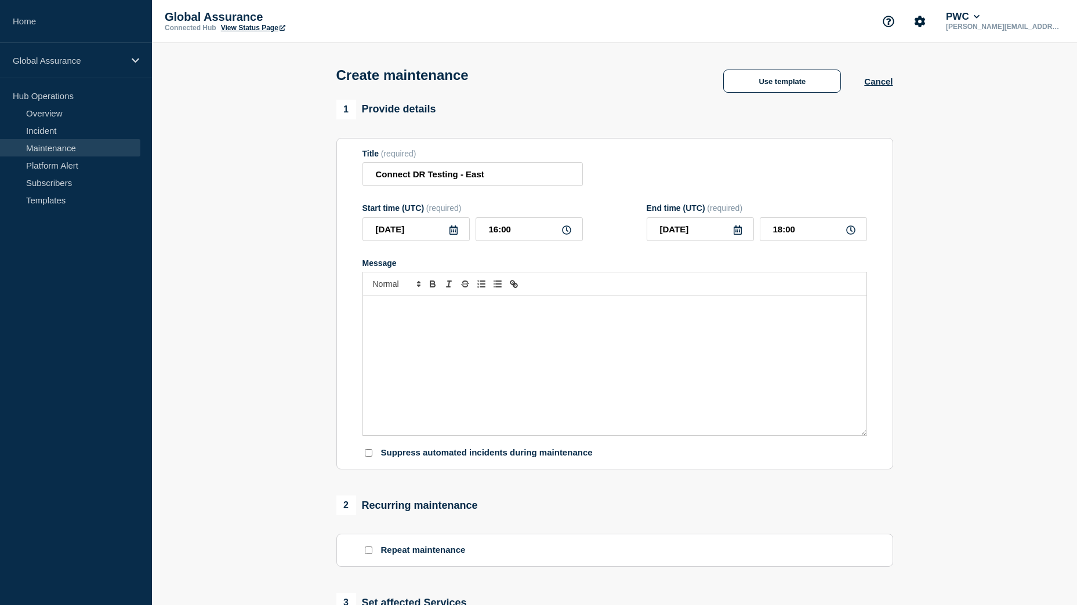
click at [427, 372] on div "Message" at bounding box center [614, 365] width 503 height 139
click at [392, 311] on p "Message" at bounding box center [615, 308] width 486 height 10
click at [636, 310] on p "BAO will be performing an annual DR test for Connect in East region" at bounding box center [615, 308] width 486 height 10
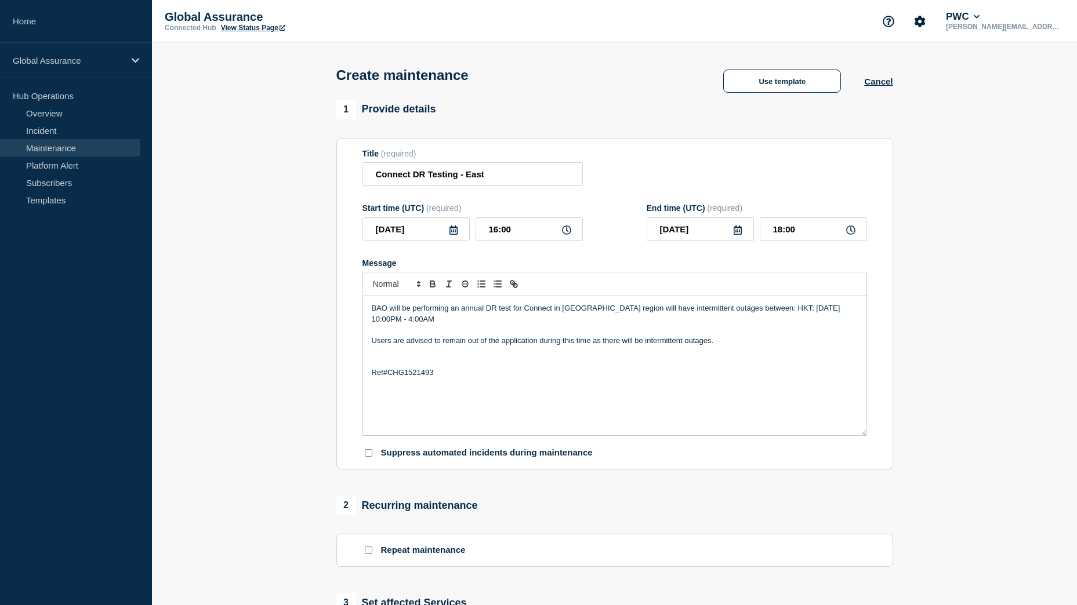
click at [551, 313] on p "BAO will be performing an annual DR test for Connect in [GEOGRAPHIC_DATA] regio…" at bounding box center [615, 313] width 486 height 21
click at [602, 309] on p "BAO will be performing an annual DR test for Connect in [GEOGRAPHIC_DATA] regio…" at bounding box center [615, 313] width 486 height 21
click at [716, 310] on p "BAO will be performing an annual DR test for Connect in East region. Ther may b…" at bounding box center [615, 313] width 486 height 21
click at [740, 320] on p "BAO will be performing an annual DR test for Connect in East region. Ther may b…" at bounding box center [615, 313] width 486 height 21
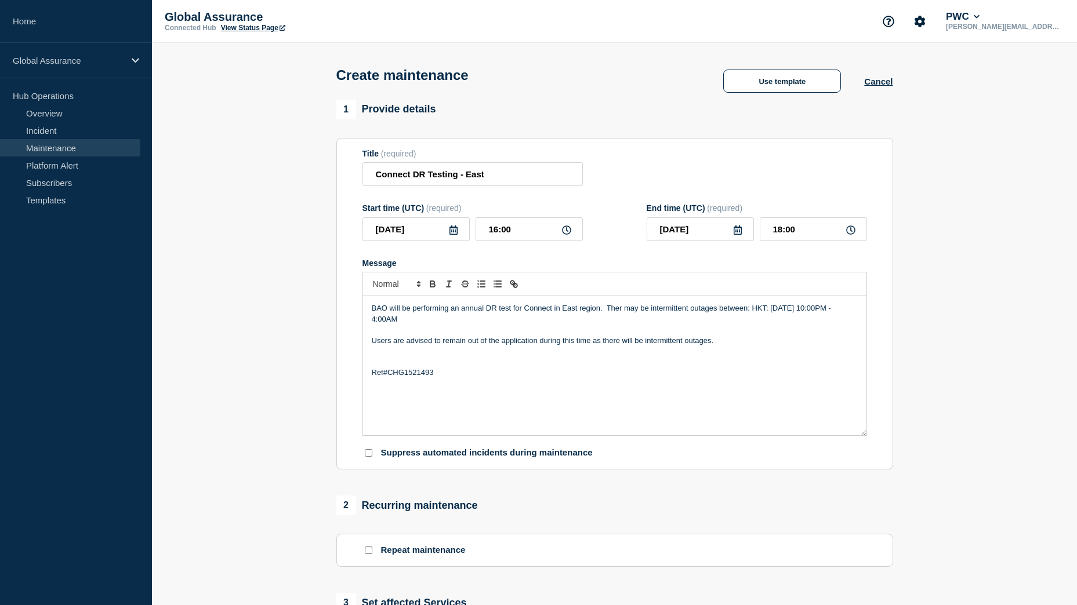
click at [623, 315] on p "BAO will be performing an annual DR test for Connect in East region. Ther may b…" at bounding box center [615, 313] width 486 height 21
drag, startPoint x: 755, startPoint y: 311, endPoint x: 829, endPoint y: 320, distance: 74.7
click at [829, 320] on p "BAO will be performing an annual DR test for Connect in East region. There may …" at bounding box center [615, 313] width 486 height 21
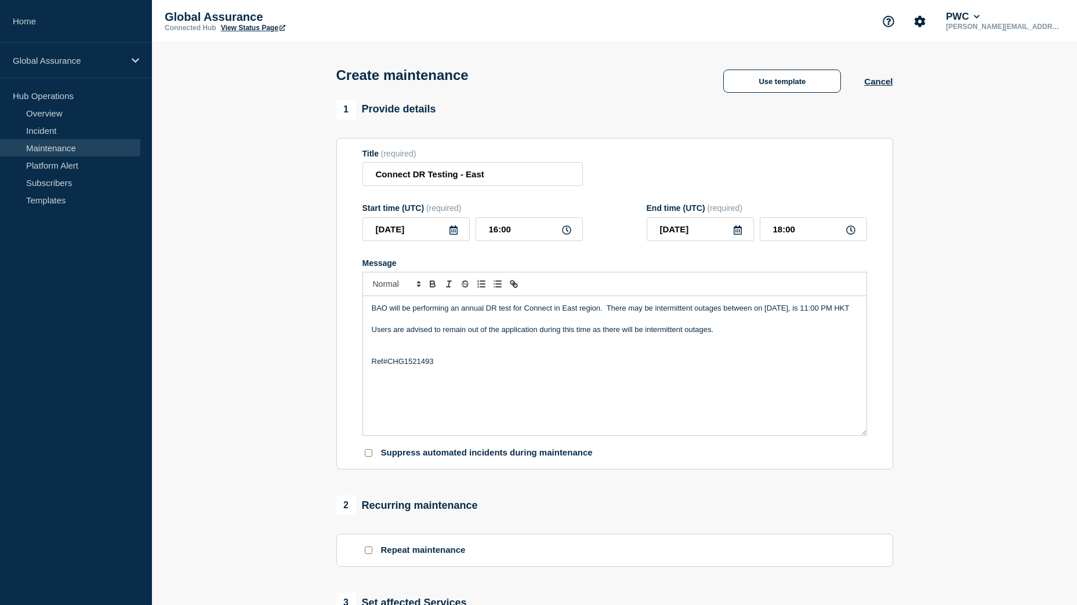
drag, startPoint x: 765, startPoint y: 314, endPoint x: 770, endPoint y: 322, distance: 9.6
click at [765, 314] on p "BAO will be performing an annual DR test for Connect in East region. There may …" at bounding box center [615, 308] width 486 height 10
click at [825, 310] on p "BAO will be performing an annual DR test for Connect in East region. There may …" at bounding box center [615, 308] width 486 height 10
drag, startPoint x: 829, startPoint y: 312, endPoint x: 765, endPoint y: 312, distance: 63.8
click at [765, 312] on p "BAO will be performing an annual DR test for Connect in East region. There may …" at bounding box center [615, 308] width 486 height 10
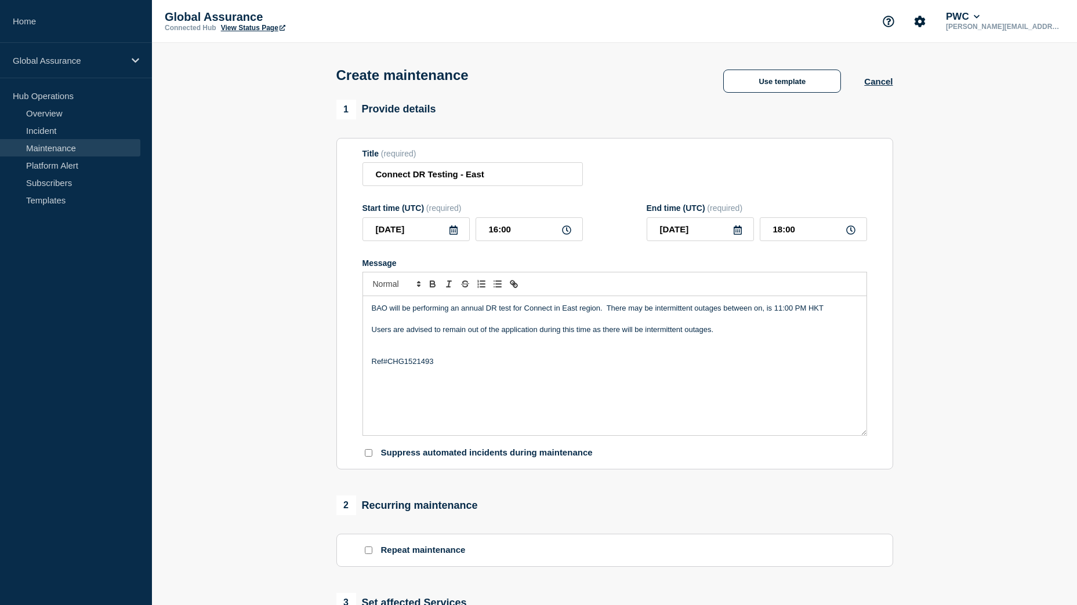
click at [598, 311] on p "BAO will be performing an annual DR test for Connect in East region. There may …" at bounding box center [615, 308] width 486 height 10
click at [598, 313] on p "BAO will be performing an annual DR test for Connect in East region. There may …" at bounding box center [615, 308] width 486 height 10
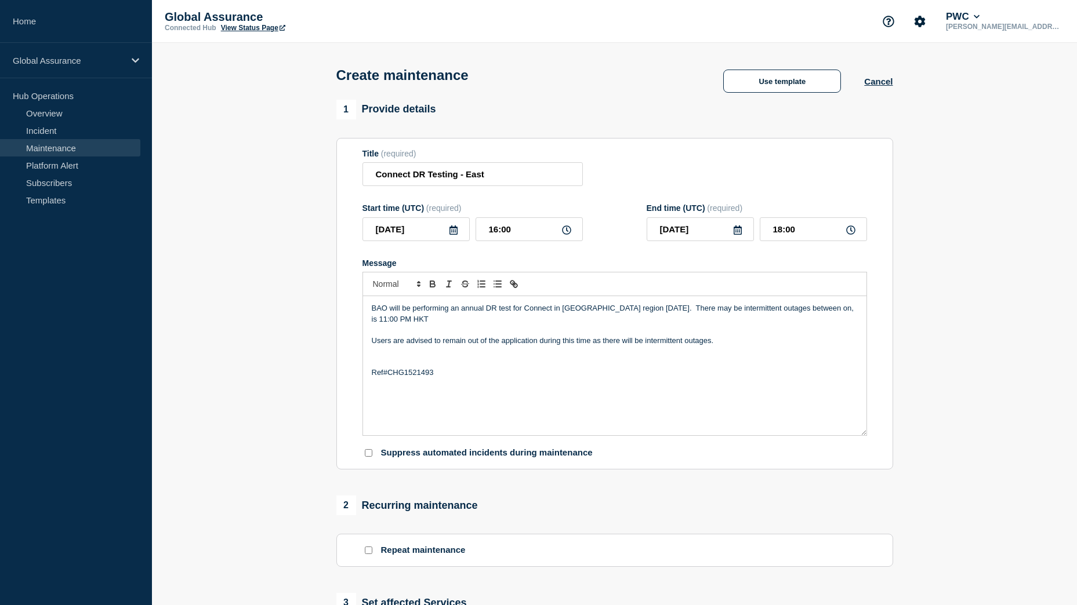
click at [602, 310] on p "BAO will be performing an annual DR test for Connect in [GEOGRAPHIC_DATA] regio…" at bounding box center [615, 313] width 486 height 21
click at [684, 314] on p "BAO will be performing an annual DR test for Connect in [GEOGRAPHIC_DATA] regio…" at bounding box center [615, 313] width 486 height 21
click at [722, 312] on p "BAO will be performing an annual DR test for Connect in [GEOGRAPHIC_DATA] regio…" at bounding box center [615, 313] width 486 height 21
click at [691, 315] on p "BAO will be performing an annual DR test for Connect in [GEOGRAPHIC_DATA] regio…" at bounding box center [615, 313] width 486 height 21
click at [849, 315] on p "BAO will be performing an annual DR test for Connect in [GEOGRAPHIC_DATA] regio…" at bounding box center [615, 313] width 486 height 21
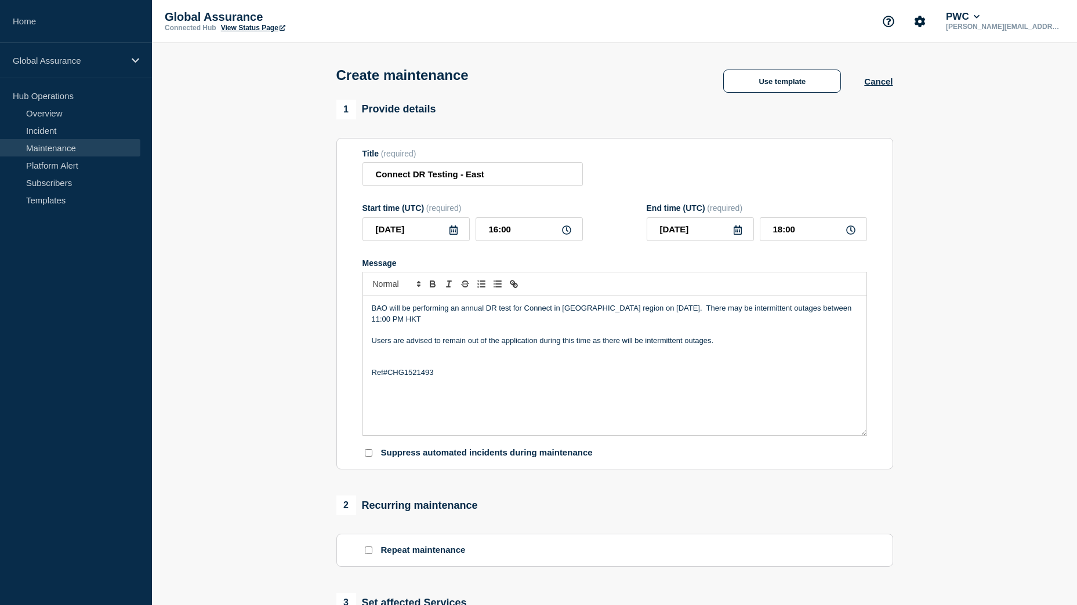
click at [859, 310] on div "BAO will be performing an annual DR test for Connect in [GEOGRAPHIC_DATA] regio…" at bounding box center [614, 365] width 503 height 139
drag, startPoint x: 675, startPoint y: 310, endPoint x: 613, endPoint y: 311, distance: 62.0
click at [613, 311] on p "BAO will be performing an annual DR test for Connect in [GEOGRAPHIC_DATA] regio…" at bounding box center [615, 313] width 486 height 21
copy p "[DATE]"
click at [443, 314] on p "BAO will be performing an annual DR test for Connect in [GEOGRAPHIC_DATA] regio…" at bounding box center [615, 313] width 486 height 21
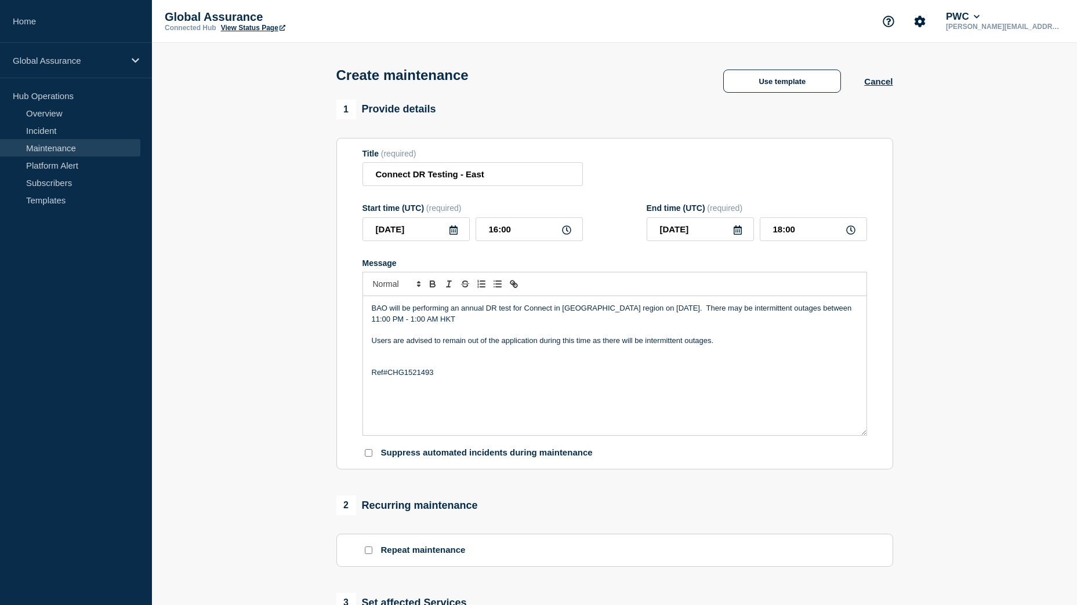
click at [449, 321] on p "BAO will be performing an annual DR test for Connect in [GEOGRAPHIC_DATA] regio…" at bounding box center [615, 313] width 486 height 21
click at [479, 319] on p "BAO will be performing an annual DR test for Connect in [GEOGRAPHIC_DATA] regio…" at bounding box center [615, 313] width 486 height 21
click at [525, 329] on p "Message" at bounding box center [615, 330] width 486 height 10
click at [517, 319] on p "BAO will be performing an annual DR test for Connect in [GEOGRAPHIC_DATA] regio…" at bounding box center [615, 313] width 486 height 21
click at [374, 343] on p "Users are advised to remain out of the application during this time as there wi…" at bounding box center [615, 341] width 486 height 10
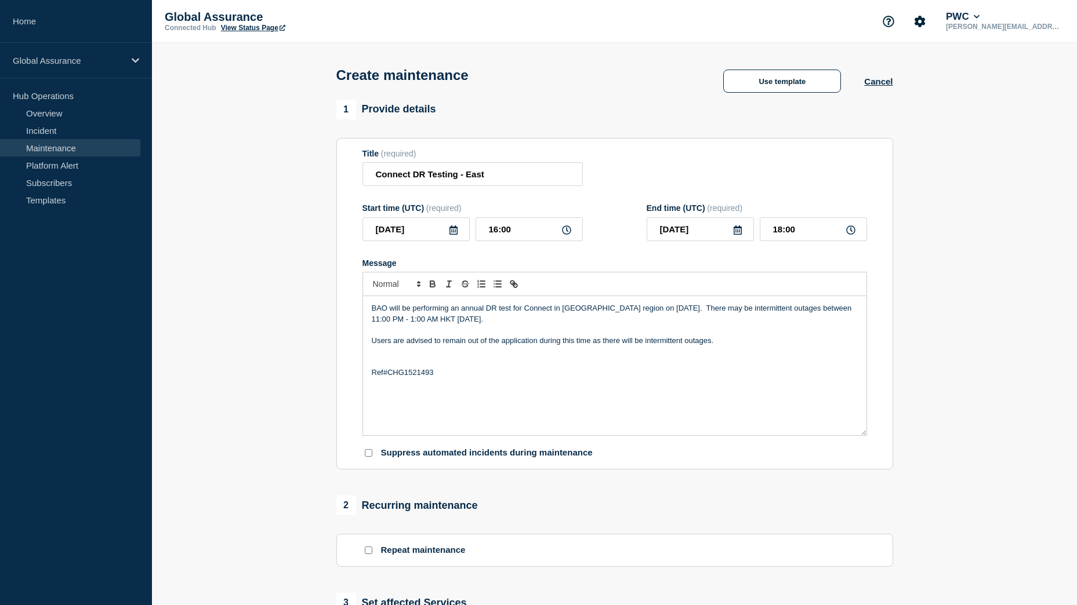
click at [546, 344] on p "Users are advised to remain out of the application during this time as there wi…" at bounding box center [615, 341] width 486 height 10
click at [596, 344] on p "Users are advised to remain out of the application during this time as there wi…" at bounding box center [615, 341] width 486 height 10
click at [630, 346] on p "Users are advised to remain out of the application during this time as there wi…" at bounding box center [615, 341] width 486 height 10
click at [760, 340] on p "Users are advised to remain out of the application during this time as there wi…" at bounding box center [615, 341] width 486 height 10
click at [737, 343] on p "Users are advised to remain out of the application during this time as there wi…" at bounding box center [615, 341] width 486 height 10
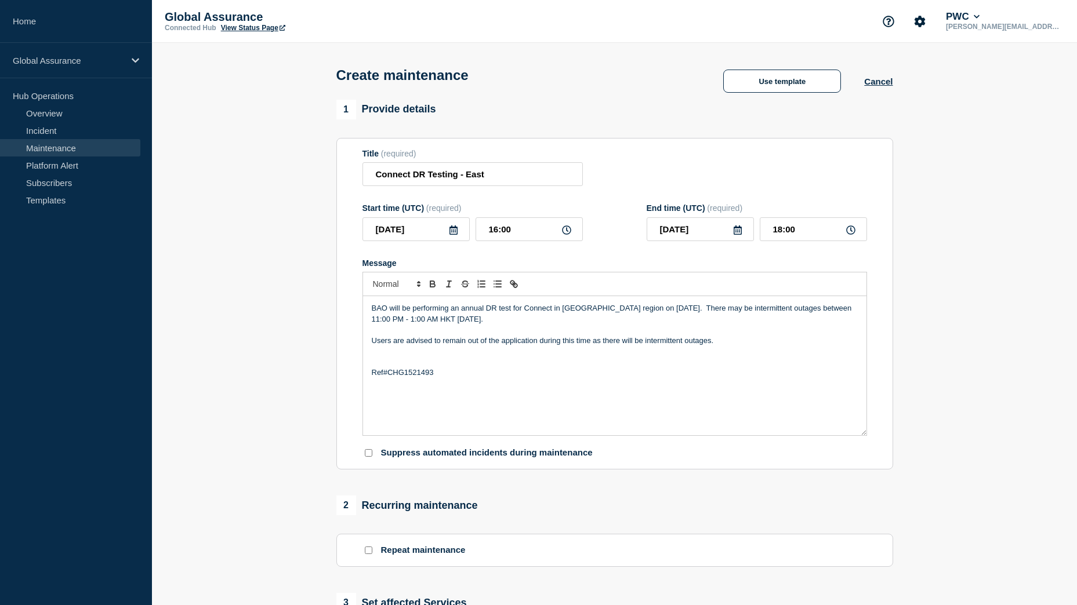
click at [562, 322] on p "BAO will be performing an annual DR test for Connect in [GEOGRAPHIC_DATA] regio…" at bounding box center [615, 313] width 486 height 21
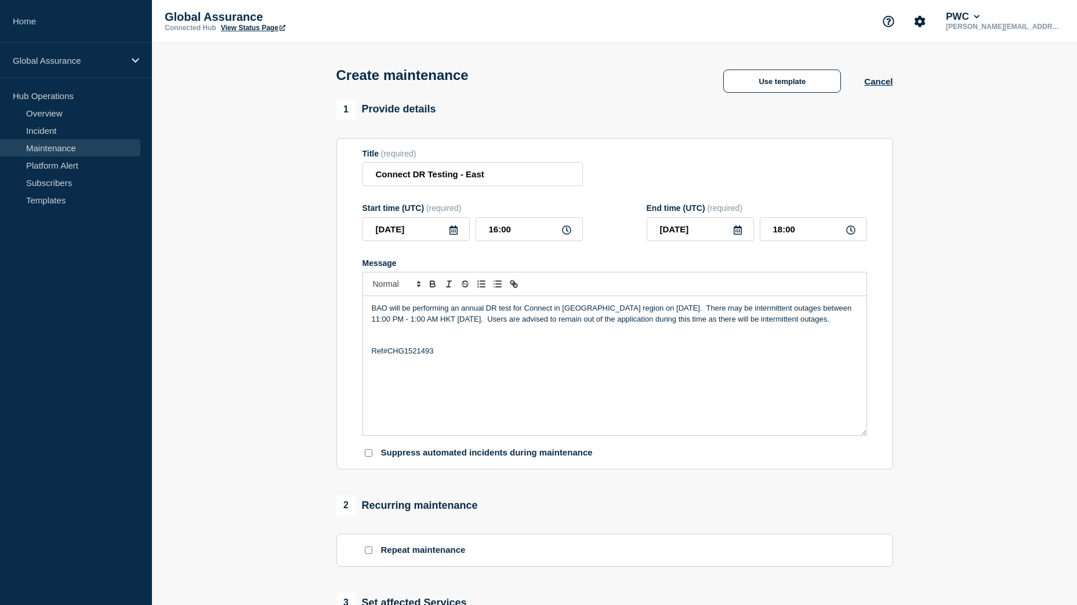
click at [565, 322] on p "BAO will be performing an annual DR test for Connect in [GEOGRAPHIC_DATA] regio…" at bounding box center [615, 313] width 486 height 21
click at [569, 324] on p "BAO will be performing an annual DR test for Connect in [GEOGRAPHIC_DATA] regio…" at bounding box center [615, 313] width 486 height 21
click at [837, 315] on p "BAO will be performing an annual DR test for Connect in [GEOGRAPHIC_DATA] regio…" at bounding box center [615, 319] width 486 height 32
click at [614, 330] on p "BAO will be performing an annual DR test for Connect in [GEOGRAPHIC_DATA] regio…" at bounding box center [615, 319] width 486 height 32
click at [583, 325] on p "BAO will be performing an annual DR test for Connect in [GEOGRAPHIC_DATA] regio…" at bounding box center [615, 313] width 486 height 21
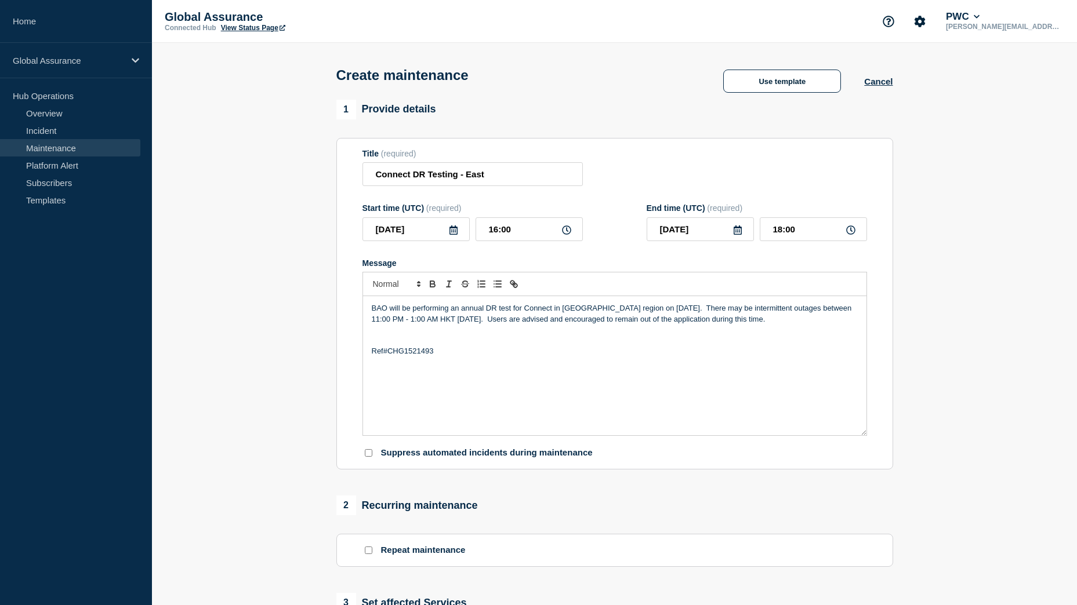
click at [517, 330] on p "Message" at bounding box center [615, 330] width 486 height 10
drag, startPoint x: 676, startPoint y: 310, endPoint x: 612, endPoint y: 310, distance: 63.8
click at [612, 310] on p "BAO will be performing an annual DR test for Connect in [GEOGRAPHIC_DATA] regio…" at bounding box center [615, 313] width 486 height 21
copy p "[DATE]"
click at [685, 315] on p "BAO will be performing an annual DR test for Connect in [GEOGRAPHIC_DATA] regio…" at bounding box center [615, 313] width 486 height 21
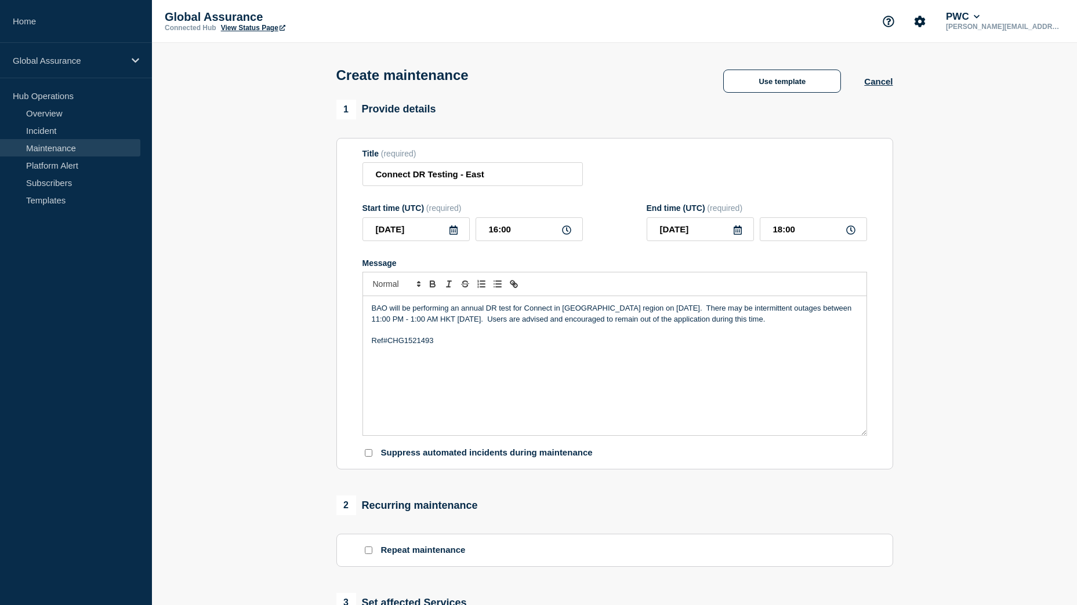
click at [383, 323] on p "BAO will be performing an annual DR test for Connect in [GEOGRAPHIC_DATA] regio…" at bounding box center [615, 313] width 486 height 21
click at [446, 368] on div "BAO will be performing an annual DR test for Connect in [GEOGRAPHIC_DATA] regio…" at bounding box center [614, 365] width 503 height 139
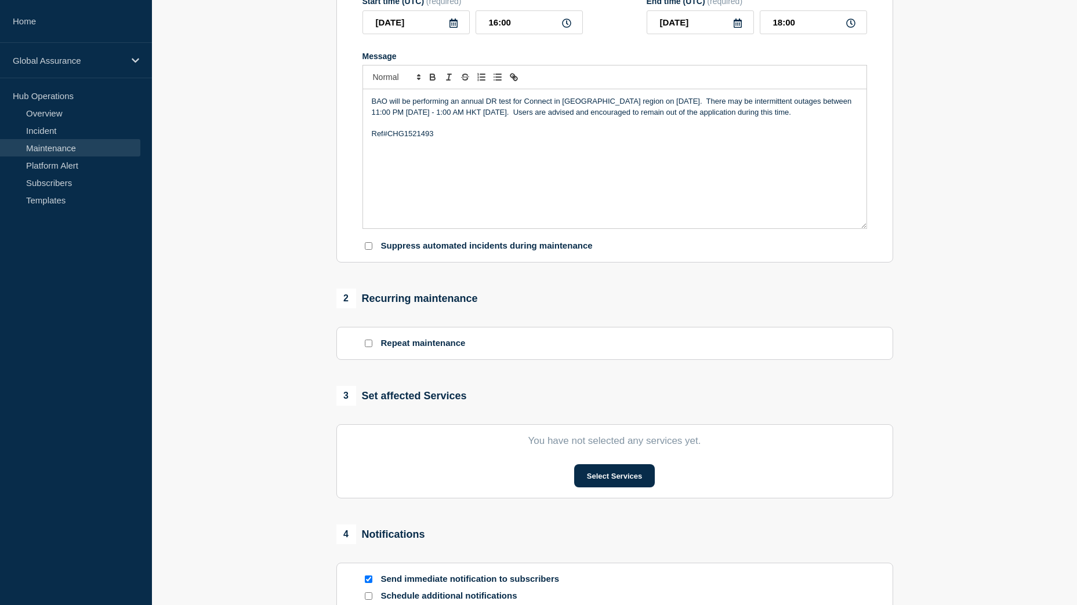
scroll to position [232, 0]
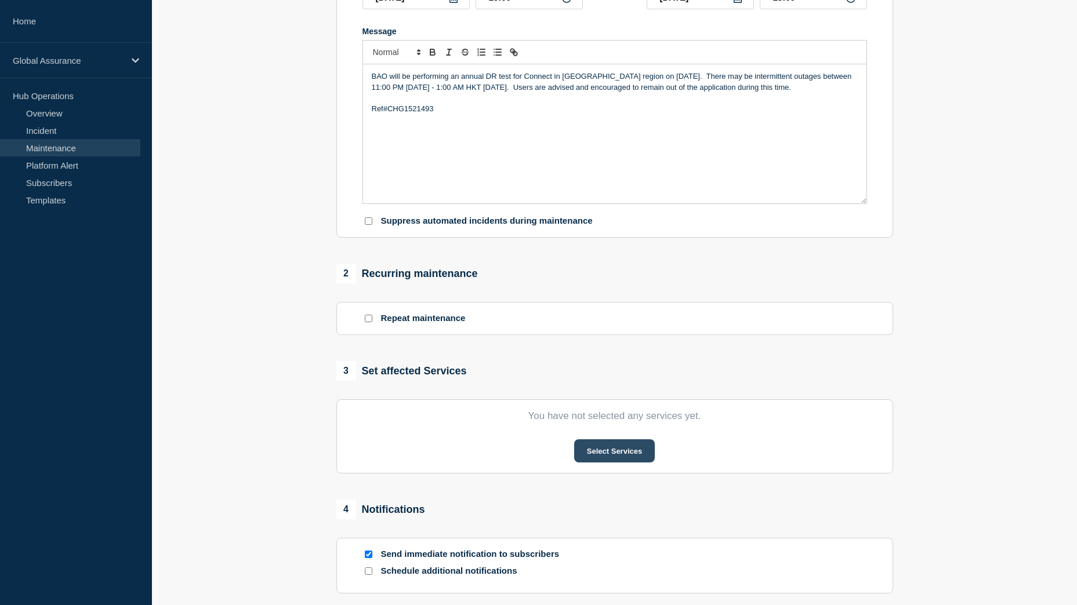
click at [617, 453] on button "Select Services" at bounding box center [614, 450] width 81 height 23
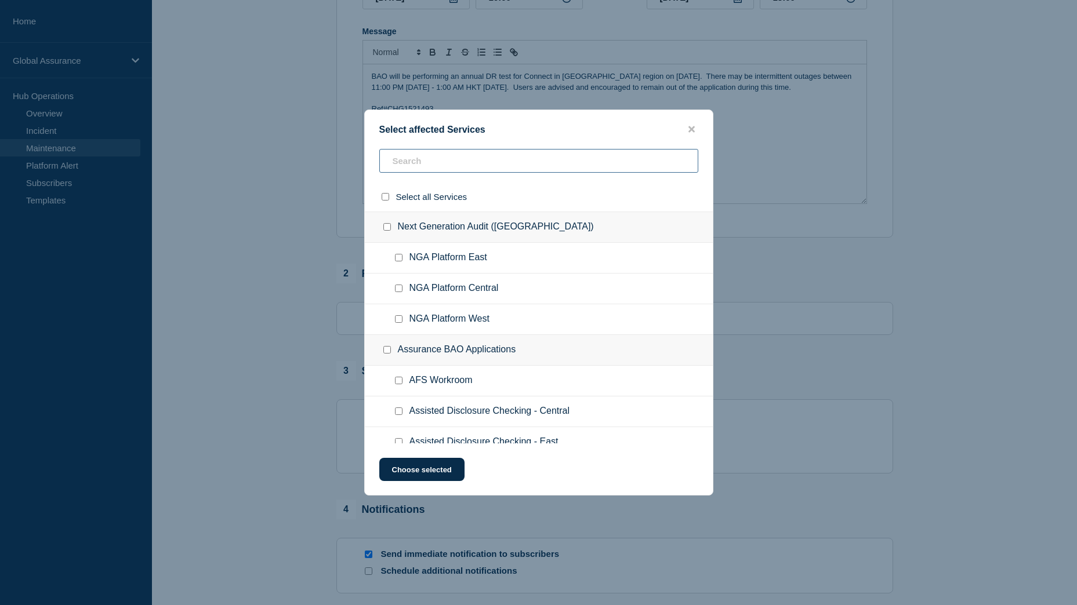
click at [445, 170] on input "text" at bounding box center [538, 161] width 319 height 24
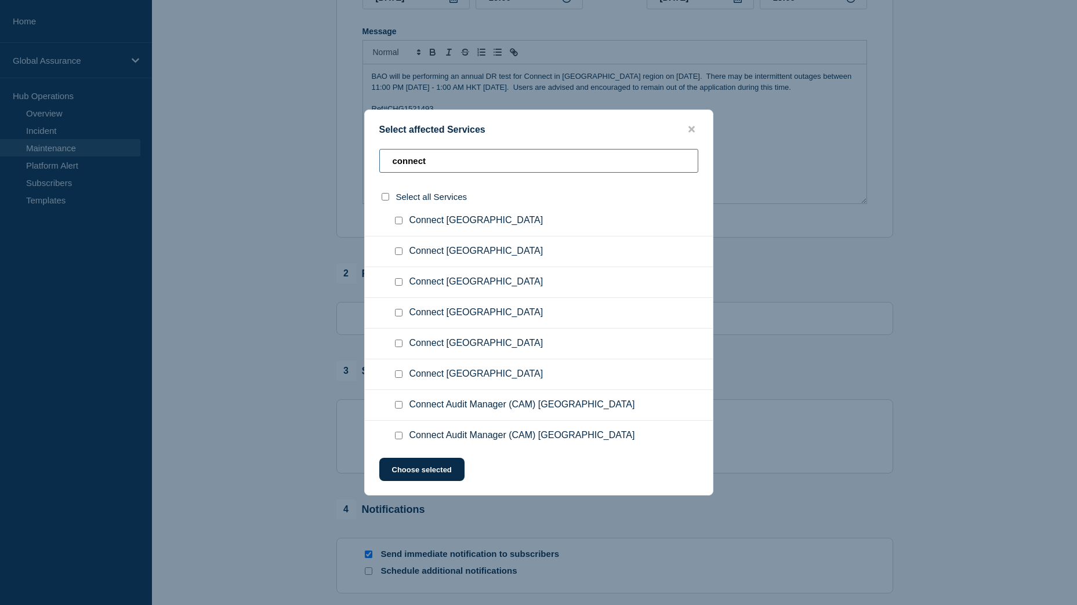
scroll to position [58, 0]
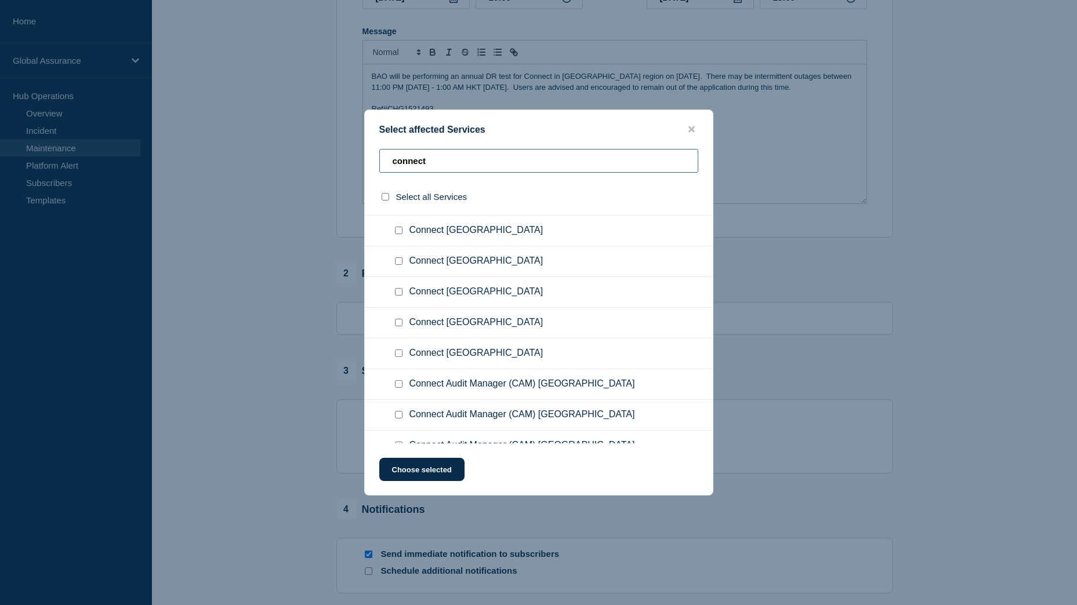
type input "connect"
click at [401, 292] on input "Connect East Region checkbox" at bounding box center [399, 292] width 8 height 8
checkbox input "true"
click at [425, 466] on button "Choose selected" at bounding box center [421, 469] width 85 height 23
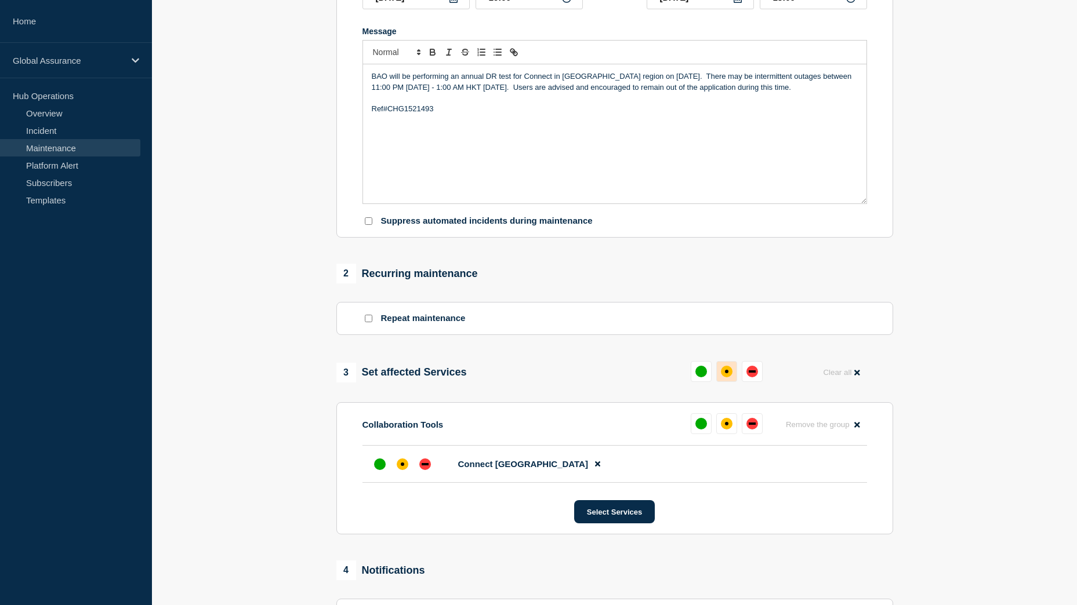
click at [725, 377] on div "affected" at bounding box center [727, 372] width 12 height 12
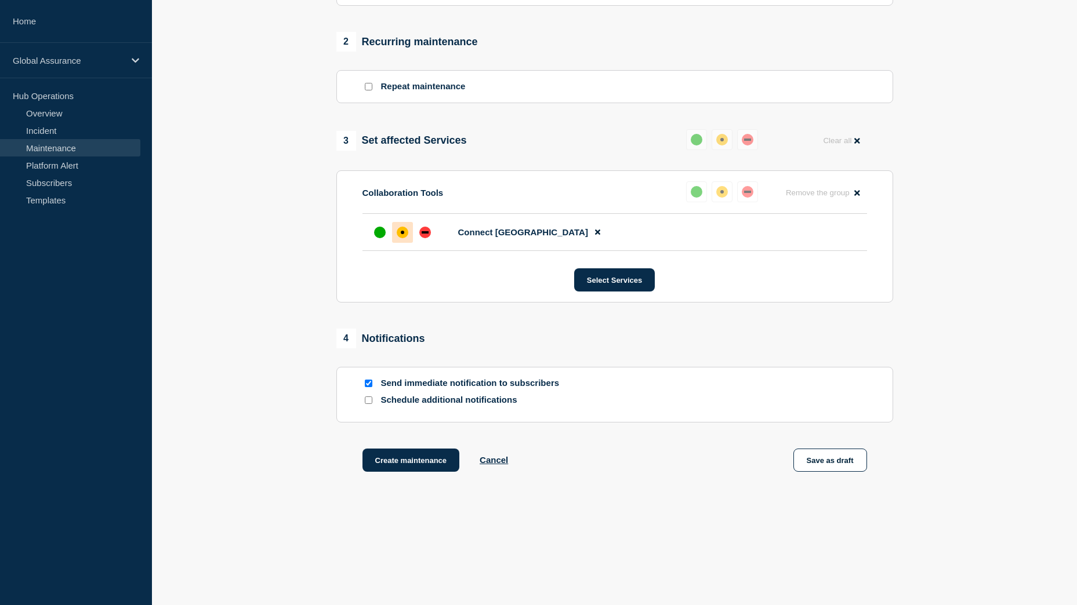
scroll to position [467, 0]
click at [413, 466] on button "Create maintenance" at bounding box center [410, 460] width 97 height 23
